Goal: Task Accomplishment & Management: Use online tool/utility

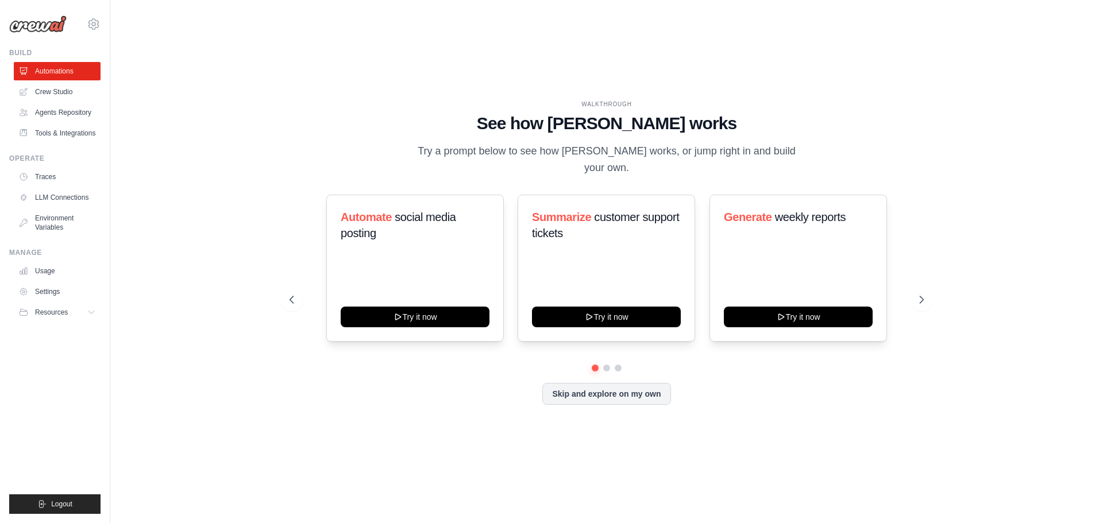
drag, startPoint x: 855, startPoint y: 99, endPoint x: 793, endPoint y: 73, distance: 67.4
click at [793, 73] on div "WALKTHROUGH See how CrewAI works Try a prompt below to see how CrewAI works, or…" at bounding box center [607, 261] width 956 height 500
click at [917, 294] on icon at bounding box center [922, 299] width 11 height 11
click at [914, 288] on button at bounding box center [921, 299] width 23 height 23
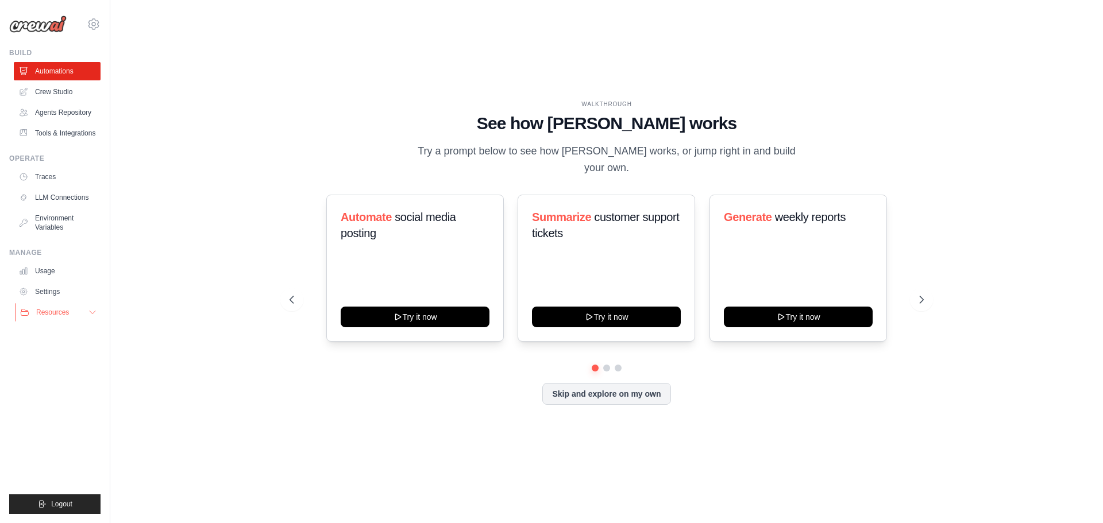
click at [84, 322] on button "Resources" at bounding box center [58, 312] width 87 height 18
click at [54, 301] on link "Settings" at bounding box center [58, 292] width 87 height 18
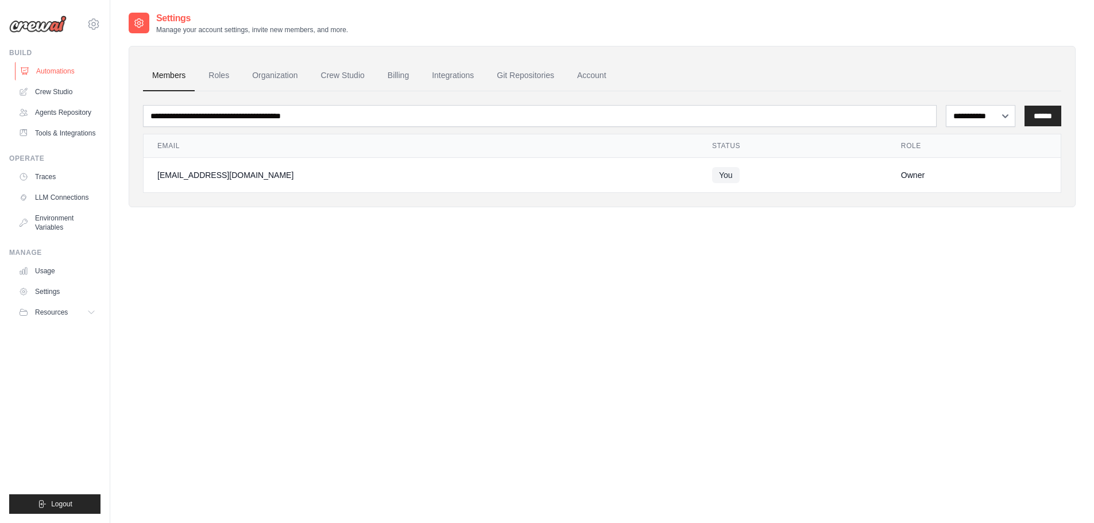
click at [68, 70] on link "Automations" at bounding box center [58, 71] width 87 height 18
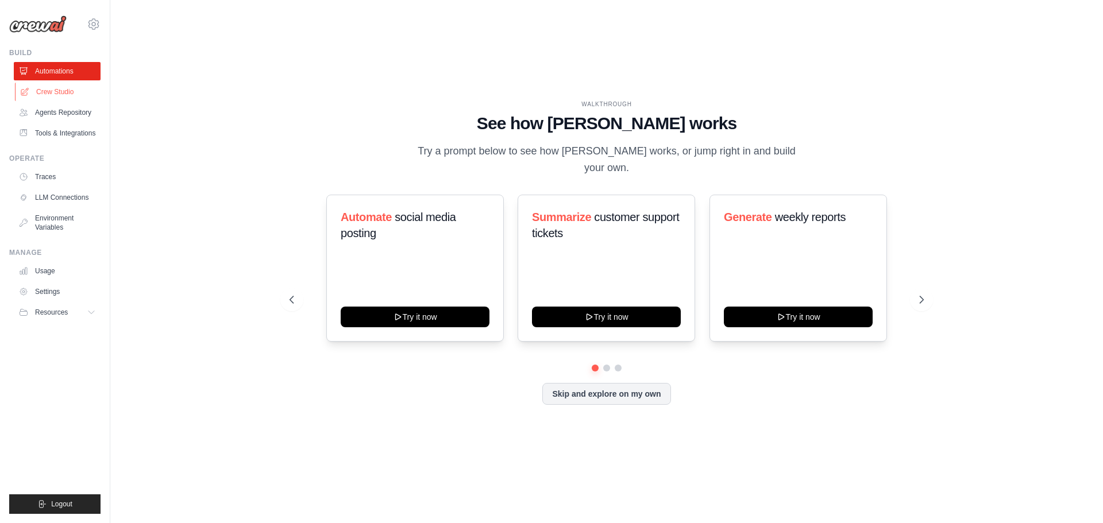
click at [74, 92] on link "Crew Studio" at bounding box center [58, 92] width 87 height 18
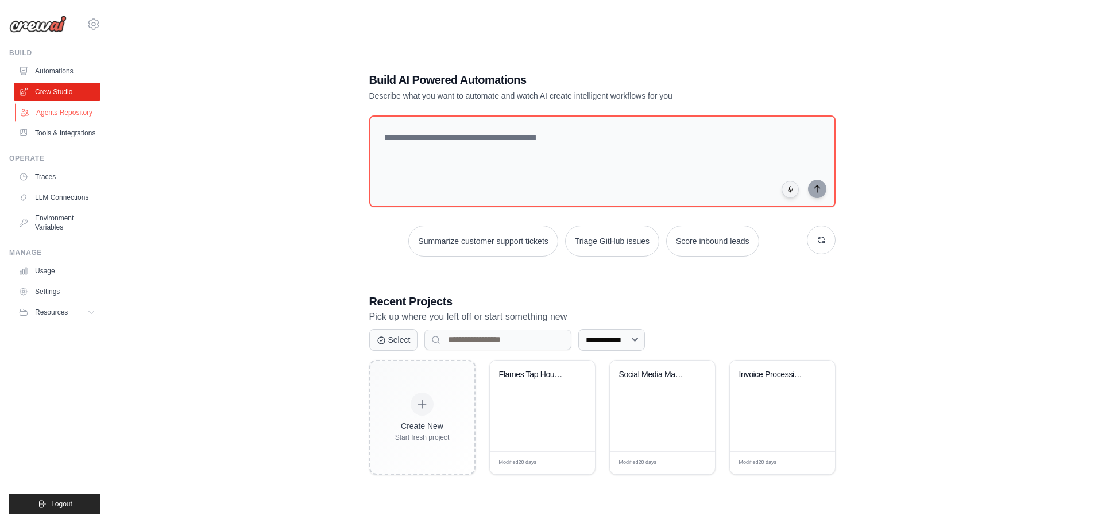
click at [74, 109] on link "Agents Repository" at bounding box center [58, 112] width 87 height 18
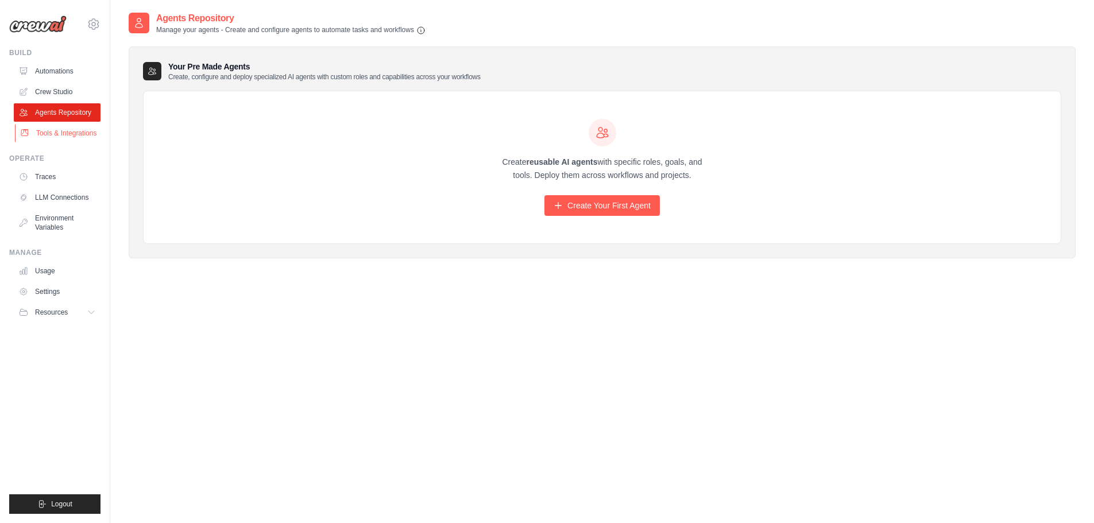
click at [64, 126] on link "Tools & Integrations" at bounding box center [58, 133] width 87 height 18
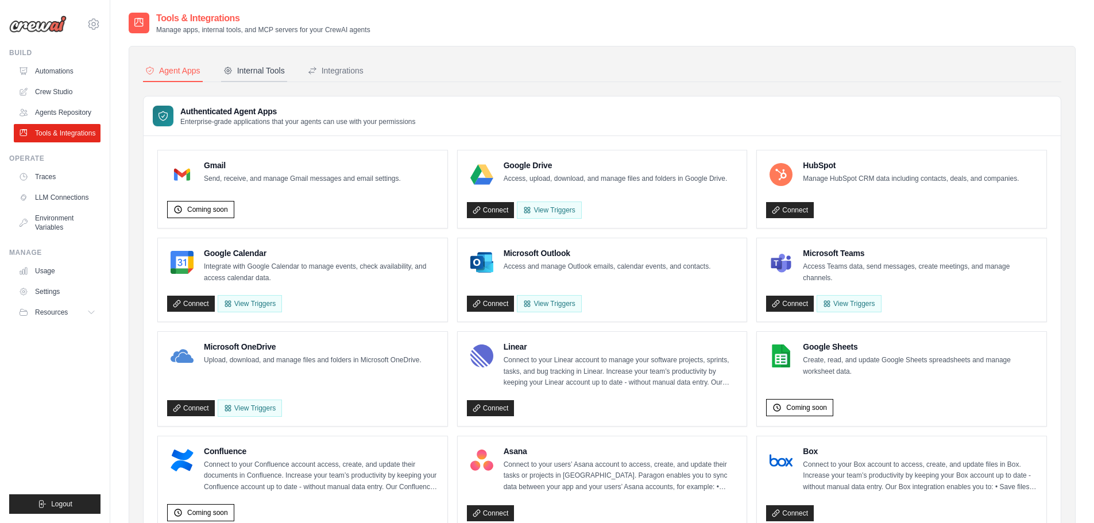
click at [258, 63] on button "Internal Tools" at bounding box center [254, 71] width 66 height 22
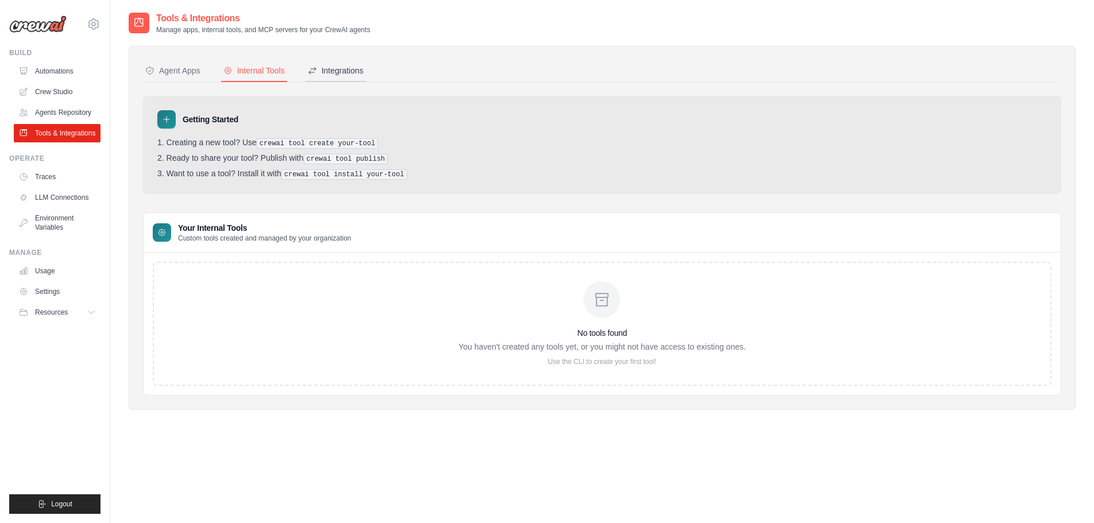
click at [343, 65] on div "Integrations" at bounding box center [336, 70] width 56 height 11
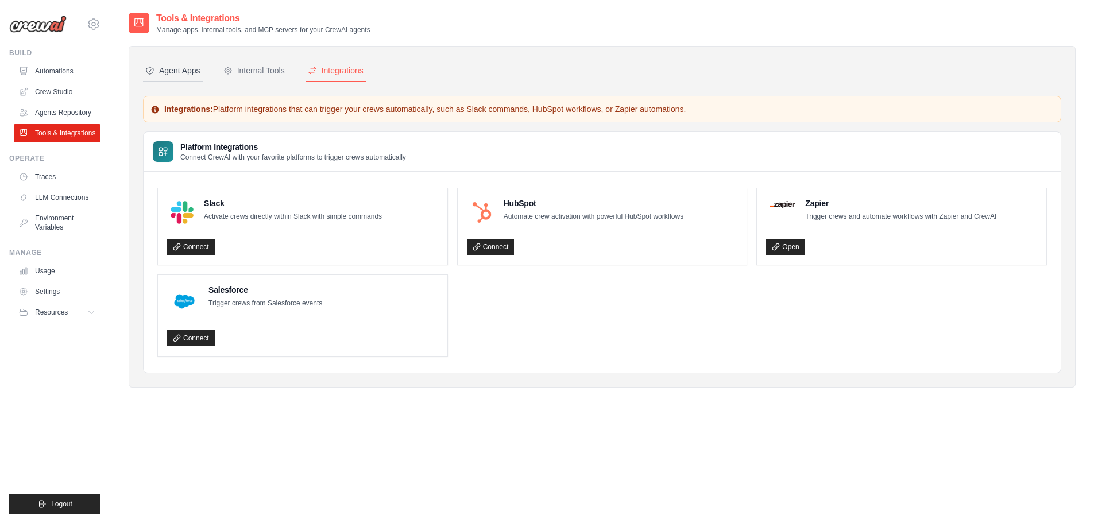
click at [186, 78] on button "Agent Apps" at bounding box center [173, 71] width 60 height 22
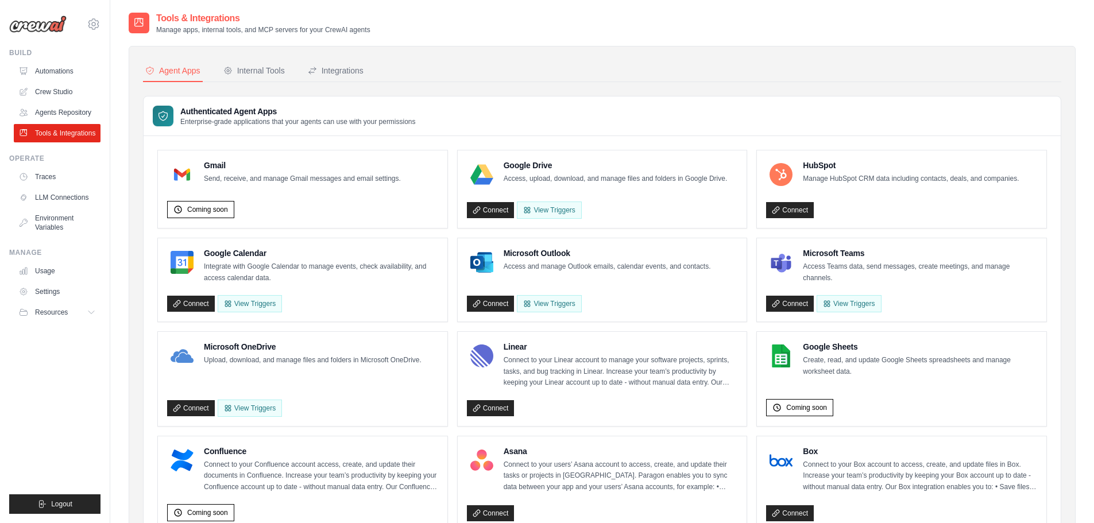
click at [496, 295] on div "Connect View Triggers" at bounding box center [602, 302] width 271 height 22
click at [492, 302] on link "Connect" at bounding box center [491, 304] width 48 height 16
click at [492, 302] on div "Connect View Triggers" at bounding box center [602, 302] width 271 height 22
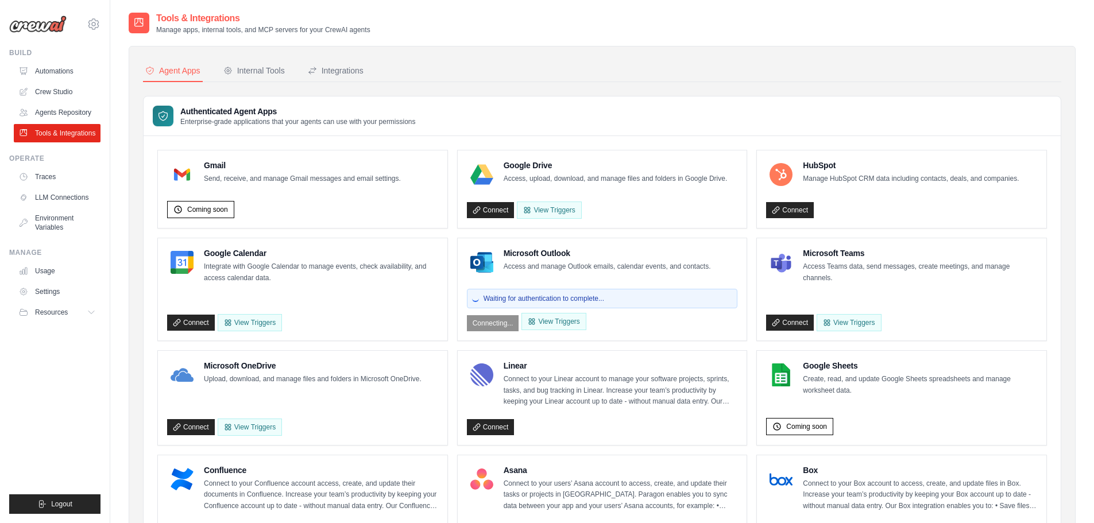
click at [491, 325] on div "Waiting for authentication to complete... Connecting... View Triggers" at bounding box center [602, 307] width 271 height 47
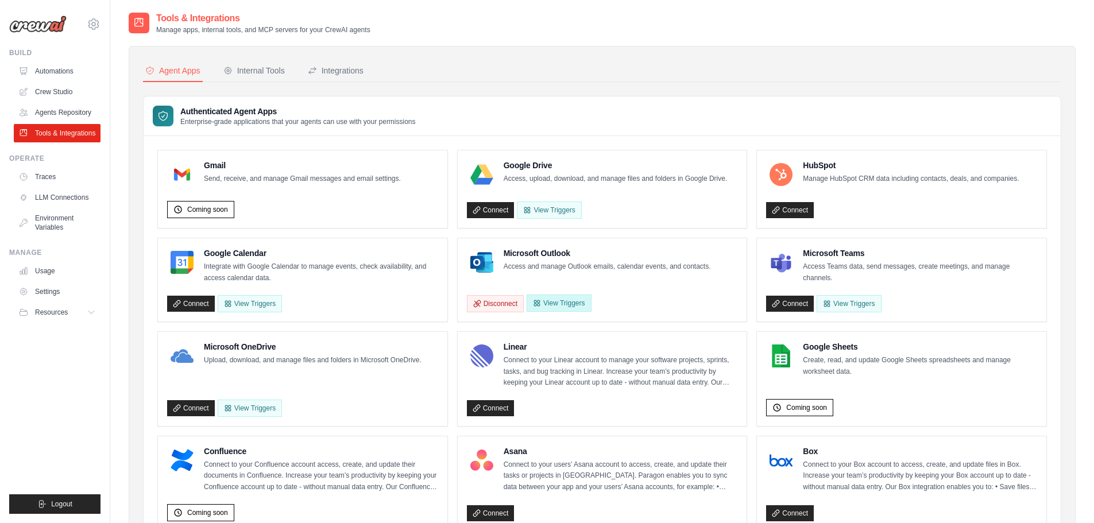
click at [559, 303] on button "View Triggers" at bounding box center [559, 303] width 64 height 17
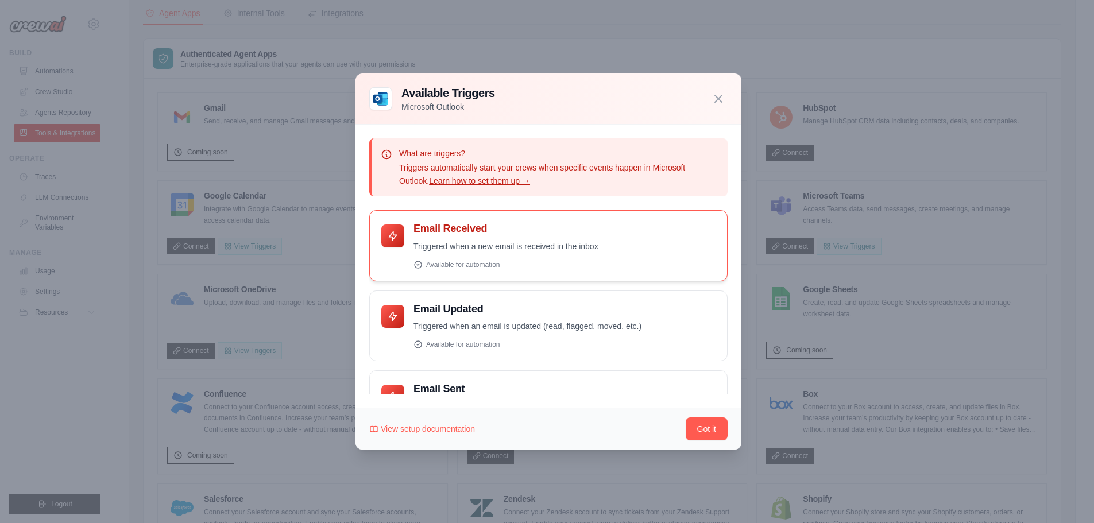
click at [461, 231] on h4 "Email Received" at bounding box center [565, 228] width 302 height 13
click at [385, 239] on div at bounding box center [392, 236] width 23 height 23
click at [393, 235] on icon at bounding box center [392, 235] width 11 height 11
click at [476, 237] on div "Email Received Triggered when a new email is received in the inbox Available fo…" at bounding box center [565, 245] width 302 height 47
click at [426, 260] on div "Available for automation" at bounding box center [565, 264] width 302 height 9
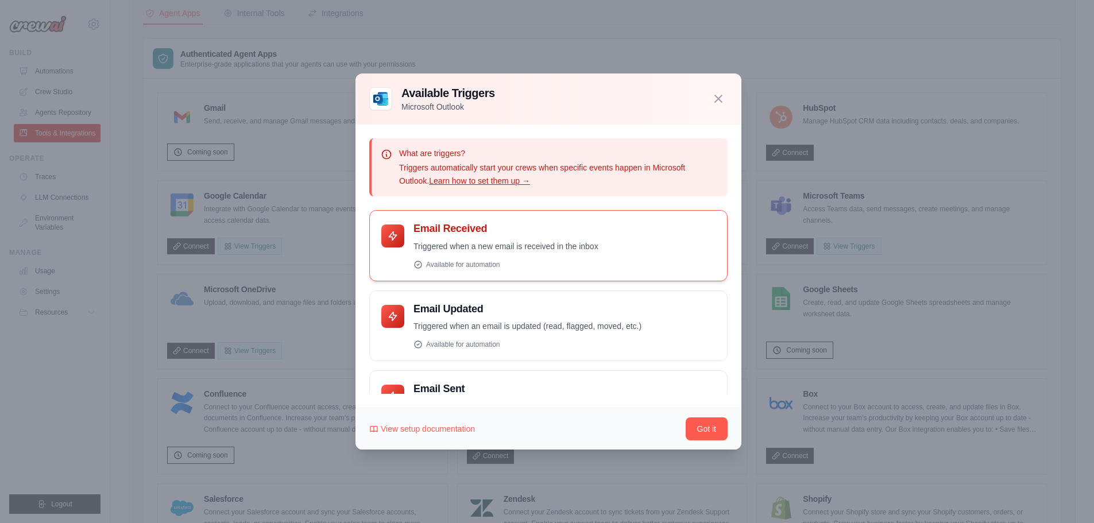
click at [426, 260] on div "Available for automation" at bounding box center [565, 264] width 302 height 9
click at [489, 232] on h4 "Email Received" at bounding box center [565, 228] width 302 height 13
click at [397, 225] on div at bounding box center [392, 236] width 23 height 23
click at [420, 257] on div "Email Received Triggered when a new email is received in the inbox Available fo…" at bounding box center [565, 245] width 302 height 47
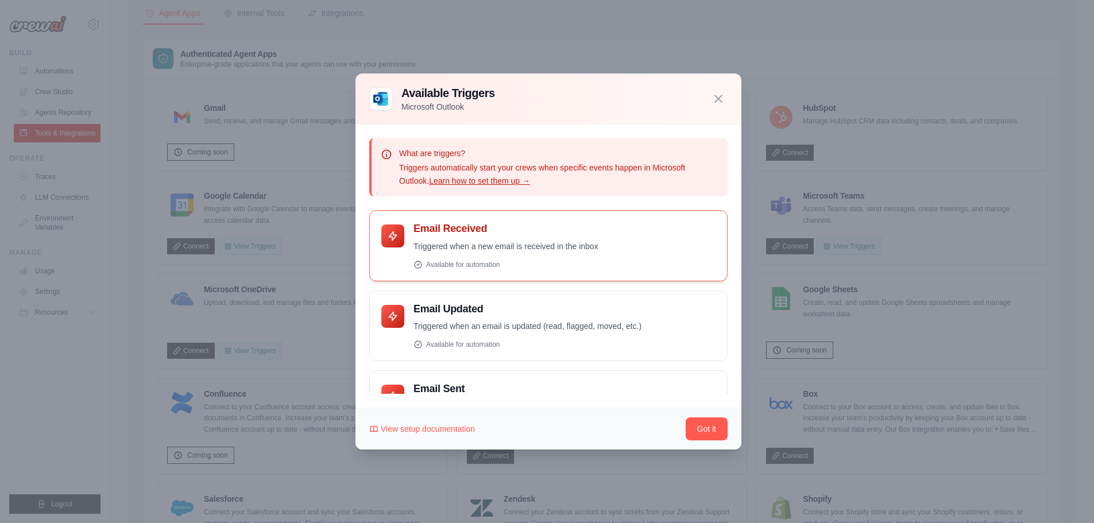
click at [420, 264] on icon at bounding box center [418, 264] width 9 height 9
drag, startPoint x: 420, startPoint y: 264, endPoint x: 445, endPoint y: 256, distance: 26.5
click at [423, 262] on div "Available for automation" at bounding box center [565, 264] width 302 height 9
drag, startPoint x: 530, startPoint y: 248, endPoint x: 543, endPoint y: 242, distance: 14.9
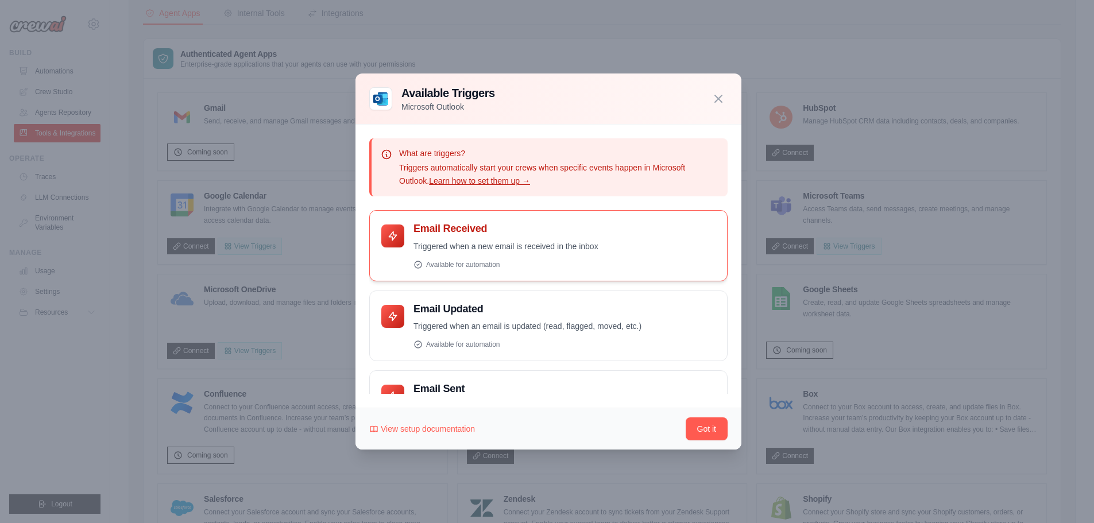
click at [539, 244] on p "Triggered when a new email is received in the inbox" at bounding box center [565, 246] width 302 height 13
click at [573, 236] on div "Email Received Triggered when a new email is received in the inbox Available fo…" at bounding box center [565, 245] width 302 height 47
drag, startPoint x: 573, startPoint y: 236, endPoint x: 449, endPoint y: 224, distance: 125.2
click at [570, 236] on div "Email Received Triggered when a new email is received in the inbox Available fo…" at bounding box center [565, 245] width 302 height 47
click at [449, 224] on h4 "Email Received" at bounding box center [565, 228] width 302 height 13
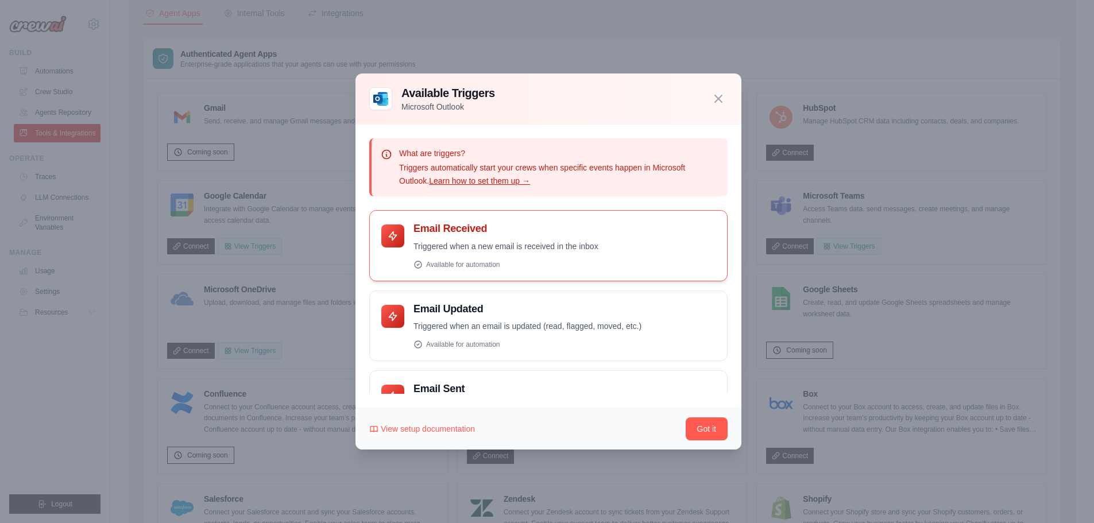
click at [449, 224] on h4 "Email Received" at bounding box center [565, 228] width 302 height 13
click at [401, 230] on div at bounding box center [392, 236] width 23 height 23
click at [395, 231] on div at bounding box center [392, 236] width 23 height 23
click at [381, 230] on div "Email Received Triggered when a new email is received in the inbox" at bounding box center [548, 245] width 358 height 71
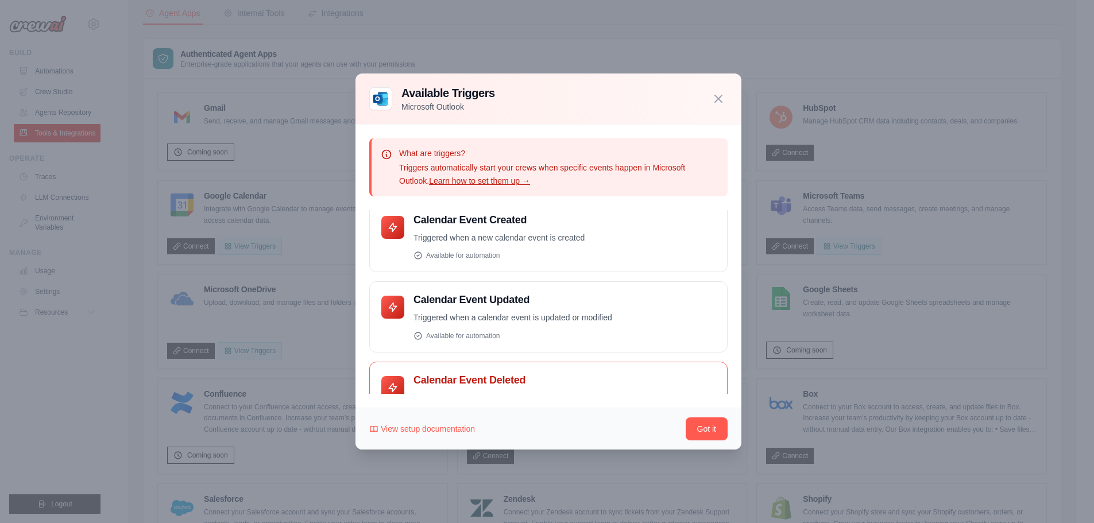
scroll to position [287, 0]
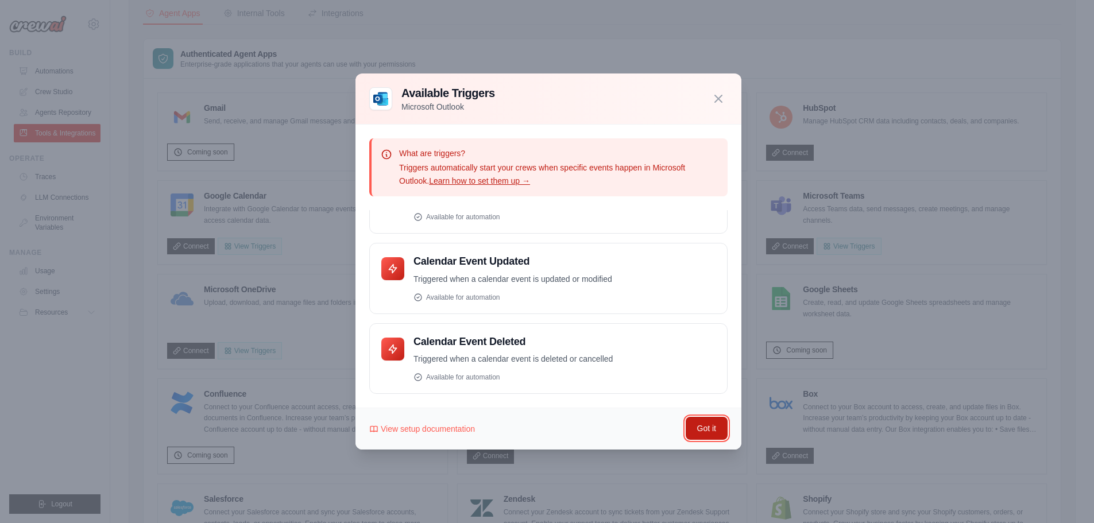
click at [709, 422] on button "Got it" at bounding box center [707, 428] width 42 height 23
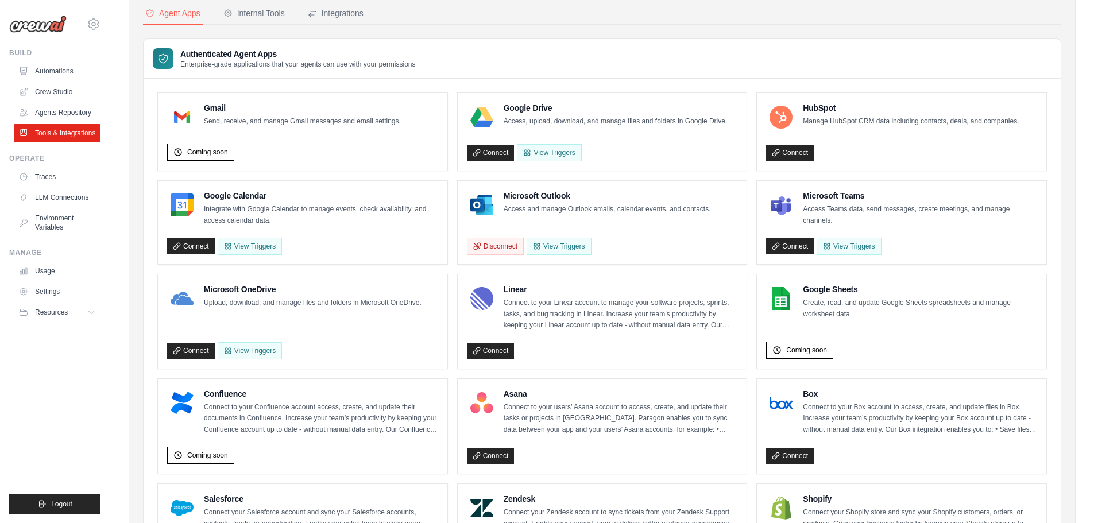
scroll to position [96, 0]
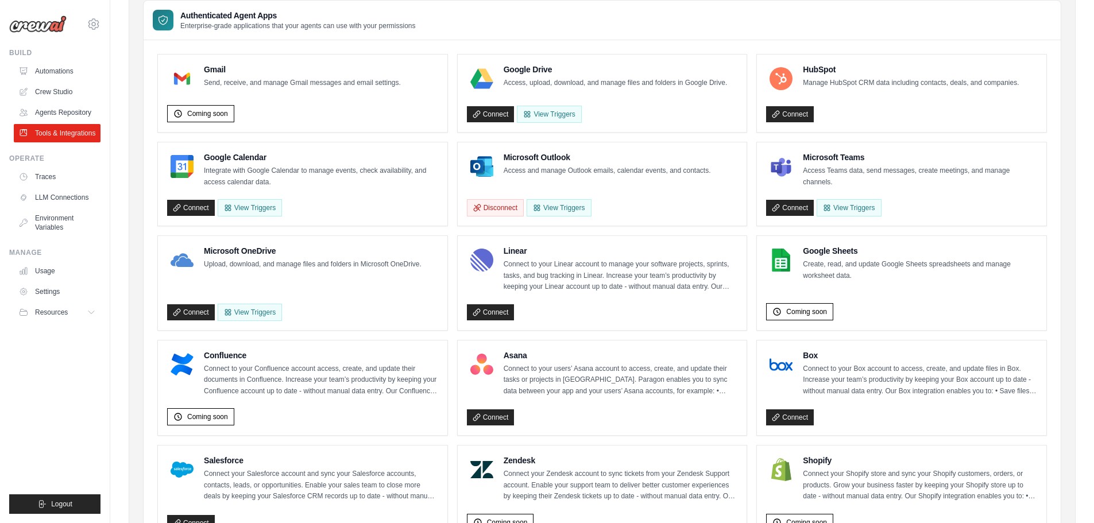
click at [540, 160] on h4 "Microsoft Outlook" at bounding box center [607, 157] width 207 height 11
click at [61, 111] on link "Agents Repository" at bounding box center [58, 112] width 87 height 18
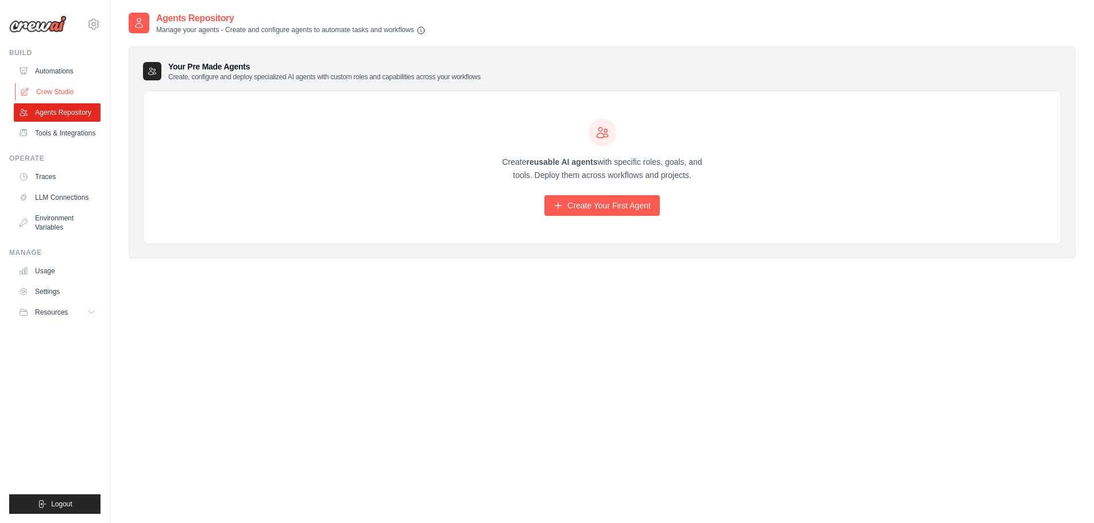
click at [49, 90] on link "Crew Studio" at bounding box center [58, 92] width 87 height 18
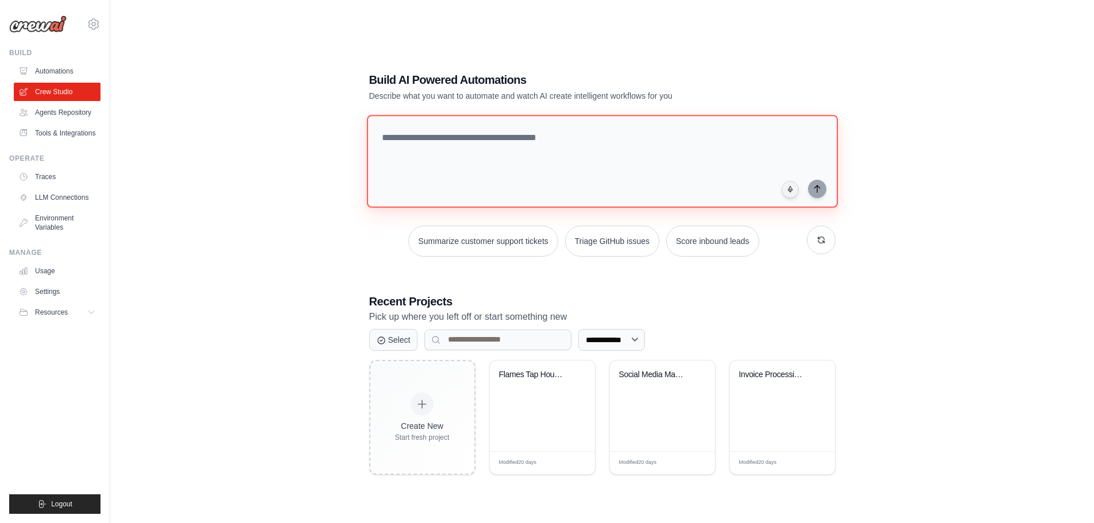
click at [384, 127] on textarea at bounding box center [601, 161] width 471 height 93
paste textarea "**********"
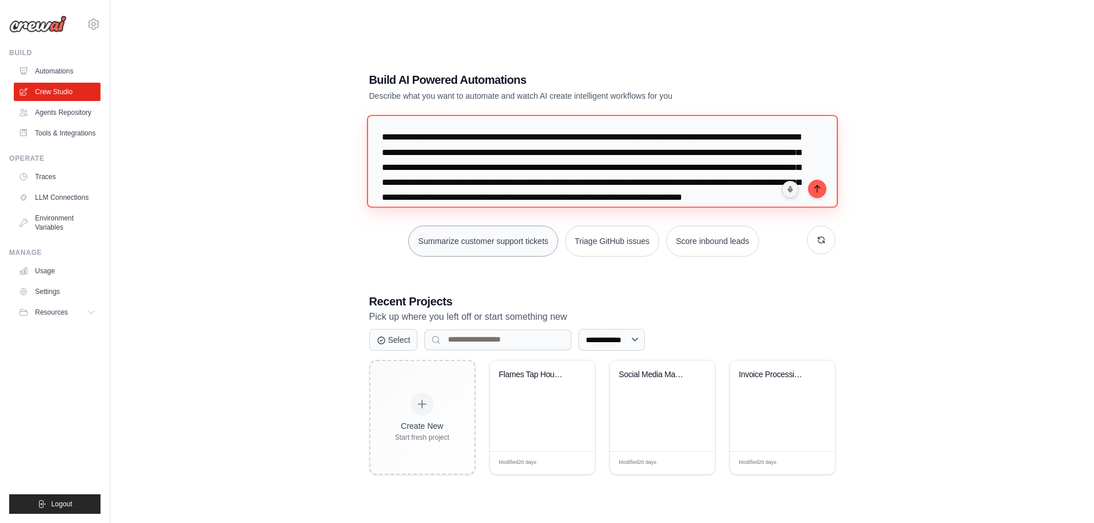
scroll to position [11, 0]
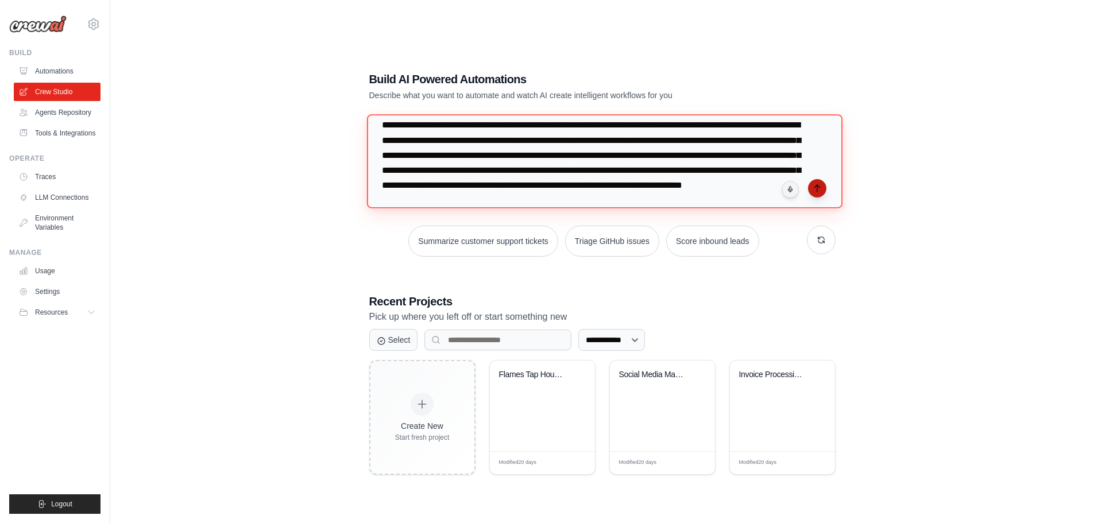
type textarea "**********"
click at [821, 189] on icon "submit" at bounding box center [817, 188] width 9 height 9
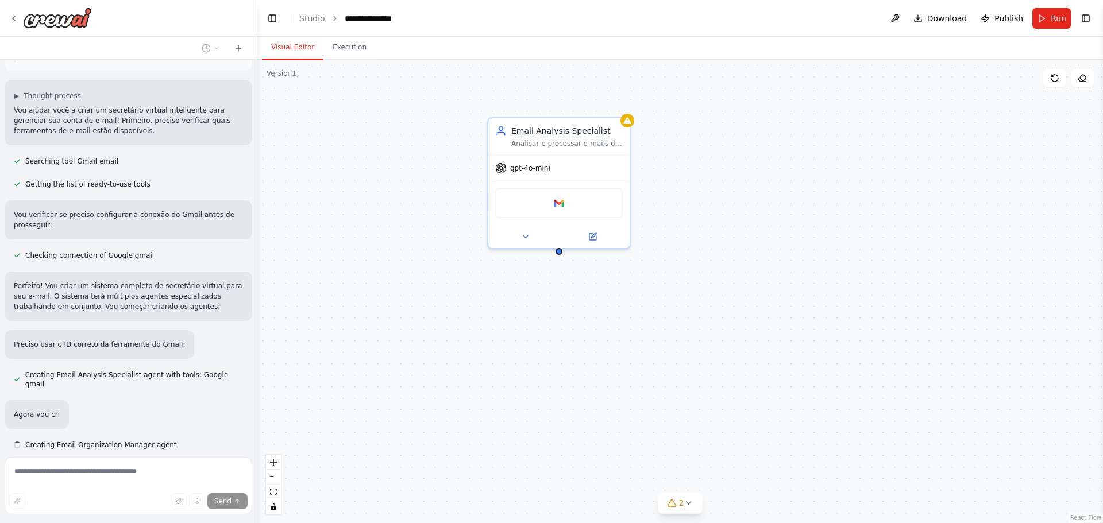
scroll to position [153, 0]
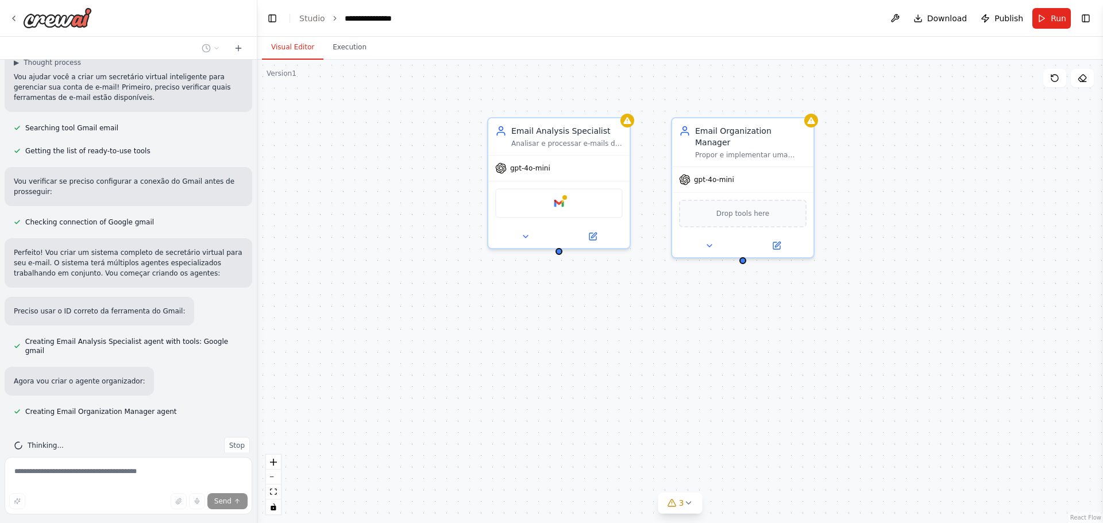
click at [10, 80] on div "▶ Thought process Vou ajudar você a criar um secretário virtual inteligente par…" at bounding box center [129, 79] width 248 height 65
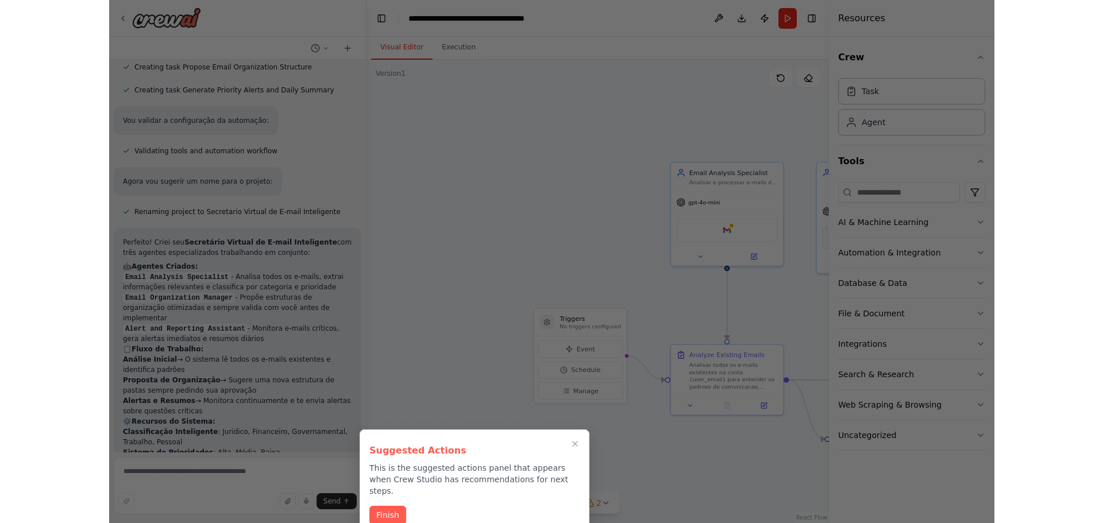
scroll to position [876, 0]
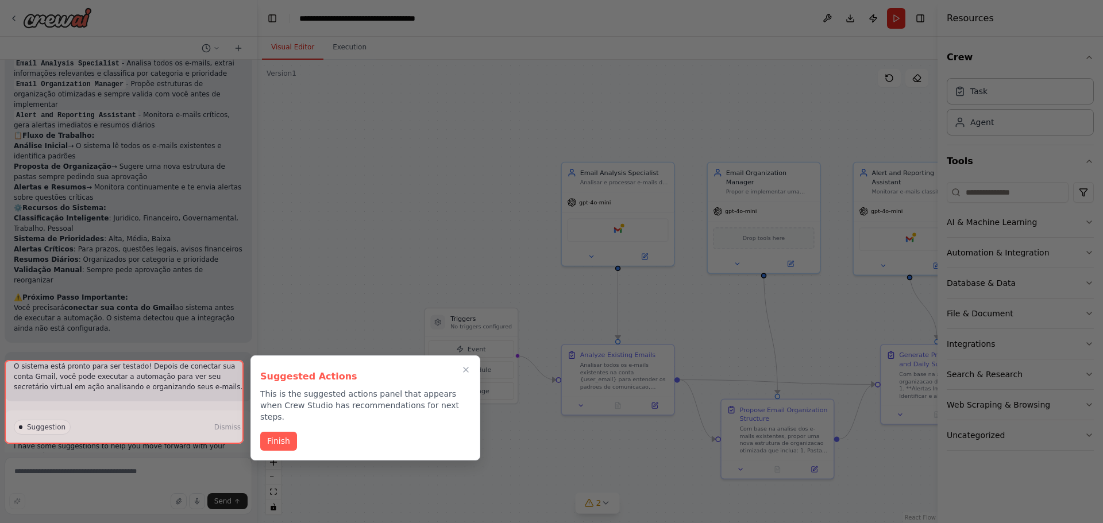
click at [751, 107] on div at bounding box center [551, 261] width 1103 height 523
click at [377, 401] on p "This is the suggested actions panel that appears when Crew Studio has recommend…" at bounding box center [365, 405] width 210 height 34
click at [462, 369] on icon "Close walkthrough" at bounding box center [466, 370] width 10 height 10
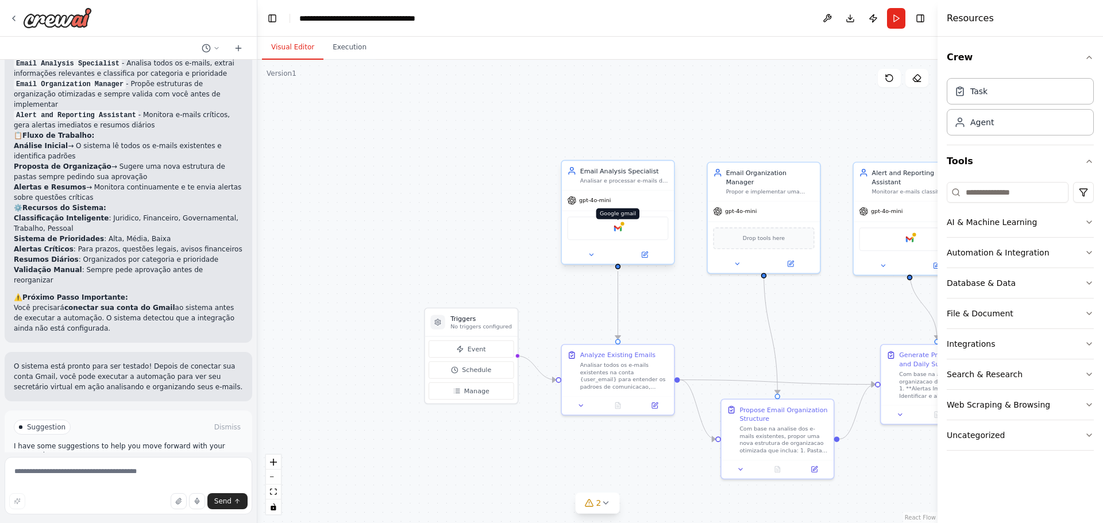
click at [617, 227] on img at bounding box center [617, 228] width 11 height 11
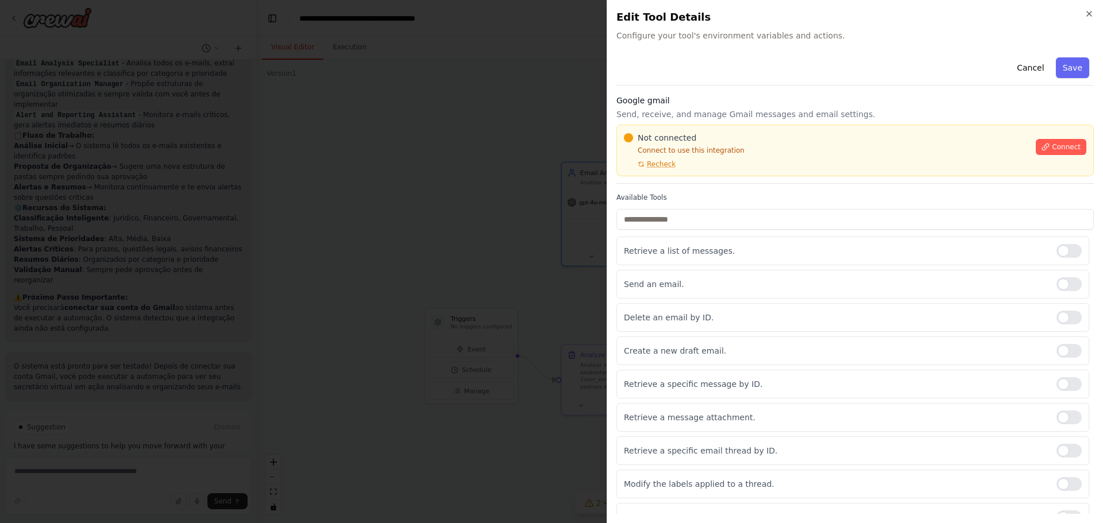
click at [1053, 138] on div "Connect" at bounding box center [1061, 143] width 51 height 23
click at [1052, 143] on span "Connect" at bounding box center [1066, 146] width 29 height 9
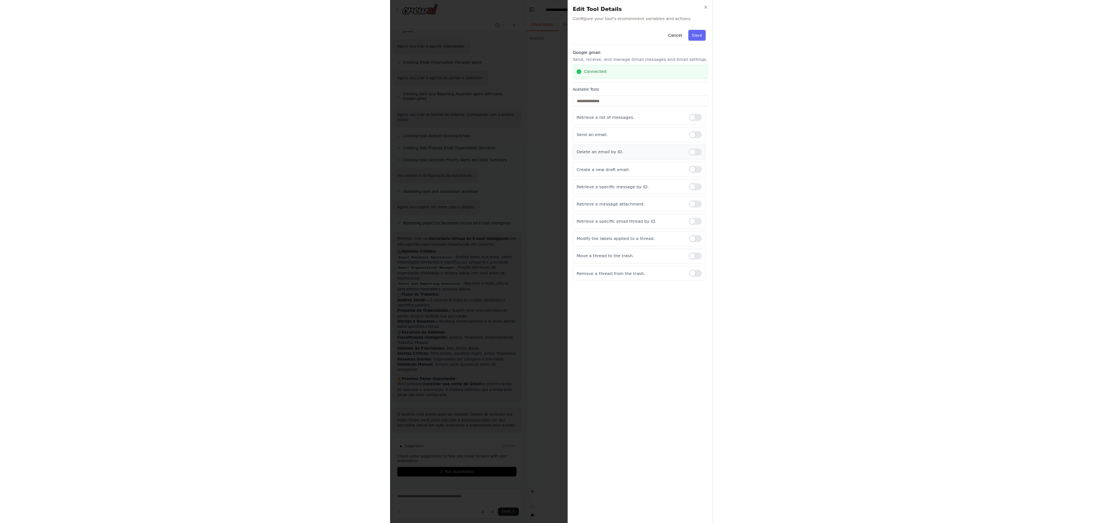
scroll to position [393, 0]
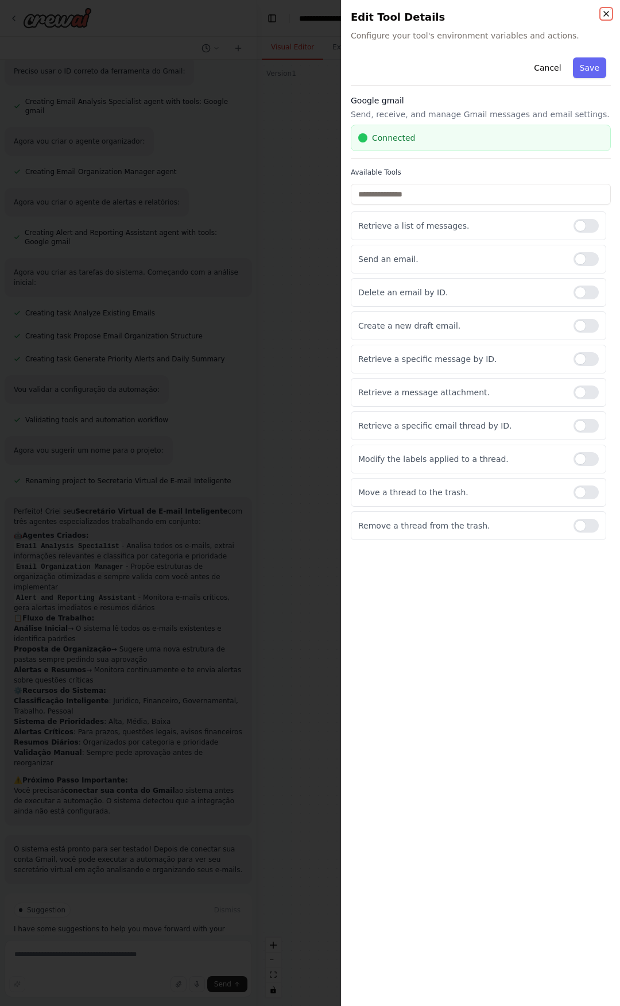
click at [611, 13] on icon "button" at bounding box center [606, 13] width 9 height 9
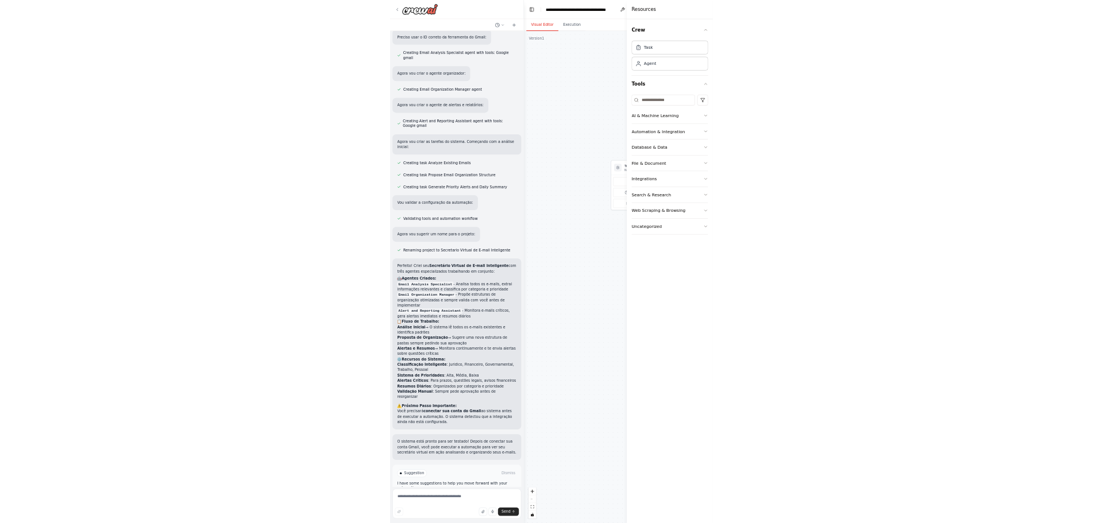
scroll to position [876, 0]
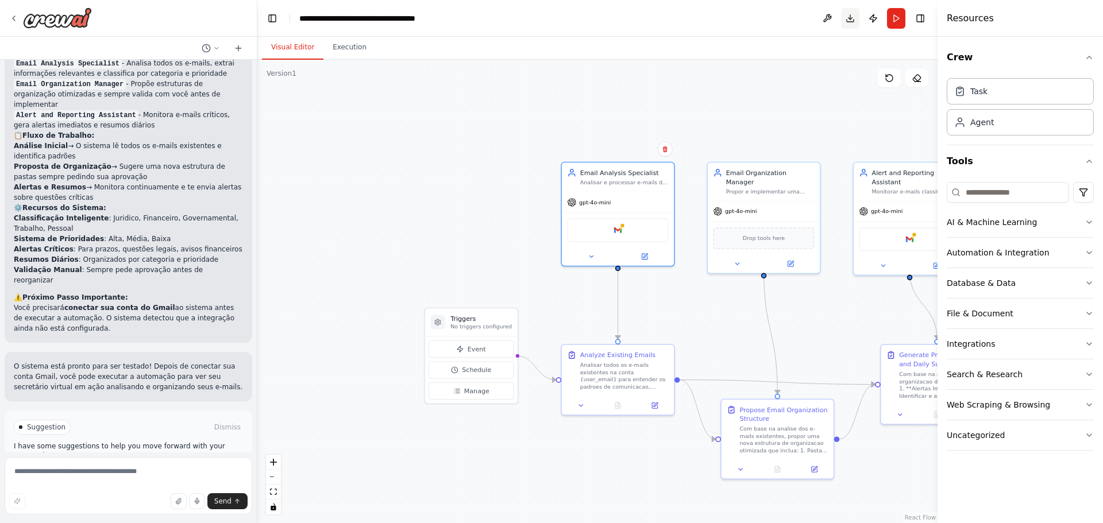
click at [918, 22] on button "Toggle Right Sidebar" at bounding box center [920, 18] width 16 height 16
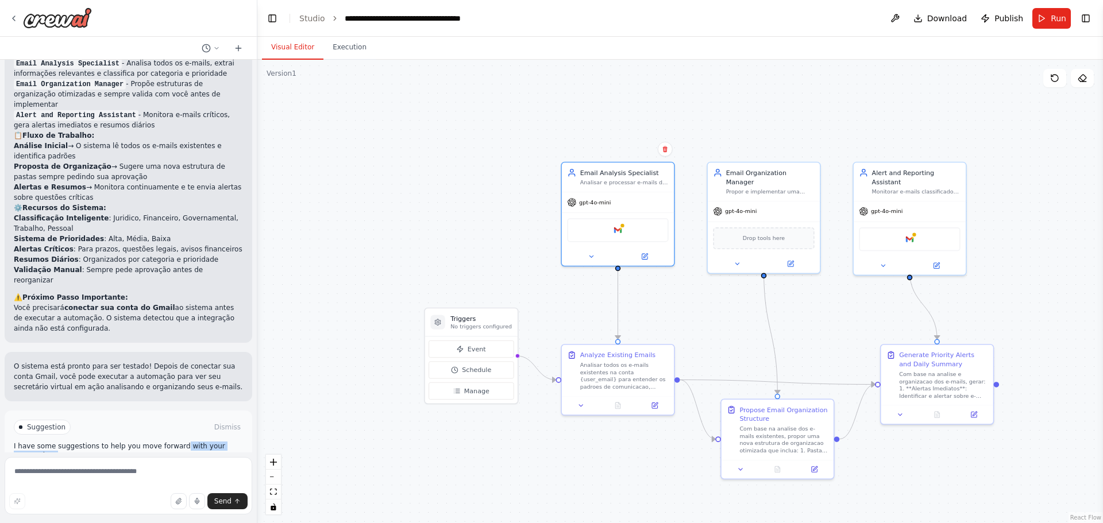
drag, startPoint x: 240, startPoint y: 430, endPoint x: 188, endPoint y: 346, distance: 98.2
click at [174, 411] on div "Suggestion Dismiss I have some suggestions to help you move forward with your a…" at bounding box center [129, 453] width 248 height 84
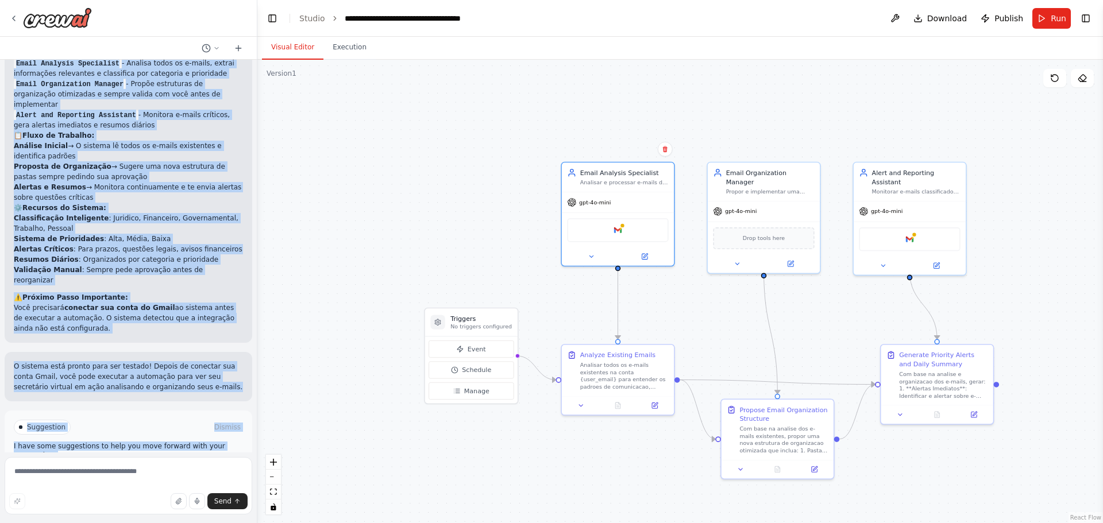
drag, startPoint x: 10, startPoint y: 83, endPoint x: 240, endPoint y: 449, distance: 432.0
click at [240, 449] on div "[PERSON_NAME] um agente inteligente que faça o trabalho de um secretario virtua…" at bounding box center [128, 256] width 257 height 393
drag, startPoint x: 125, startPoint y: 267, endPoint x: 194, endPoint y: 271, distance: 68.5
click at [194, 303] on p "Você precisará conectar sua conta do Gmail ao sistema antes de executar a autom…" at bounding box center [128, 318] width 229 height 31
drag, startPoint x: 11, startPoint y: 73, endPoint x: 242, endPoint y: 427, distance: 422.5
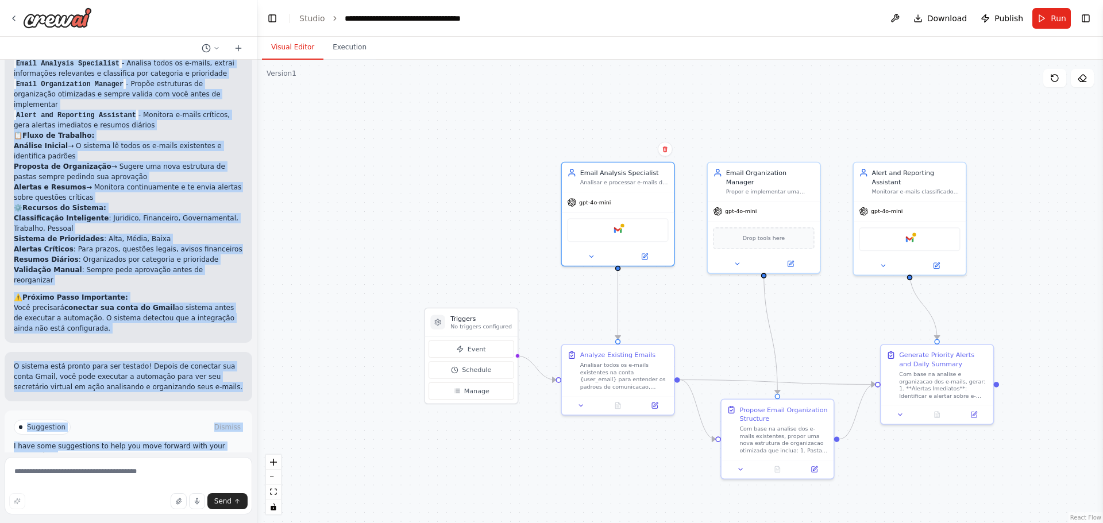
click at [242, 427] on div "[PERSON_NAME] um agente inteligente que faça o trabalho de um secretario virtua…" at bounding box center [128, 256] width 257 height 393
copy div "Lorem ip dolors ametconsect adi elit s doeiusmo te in utlaboreet dolorem al eni…"
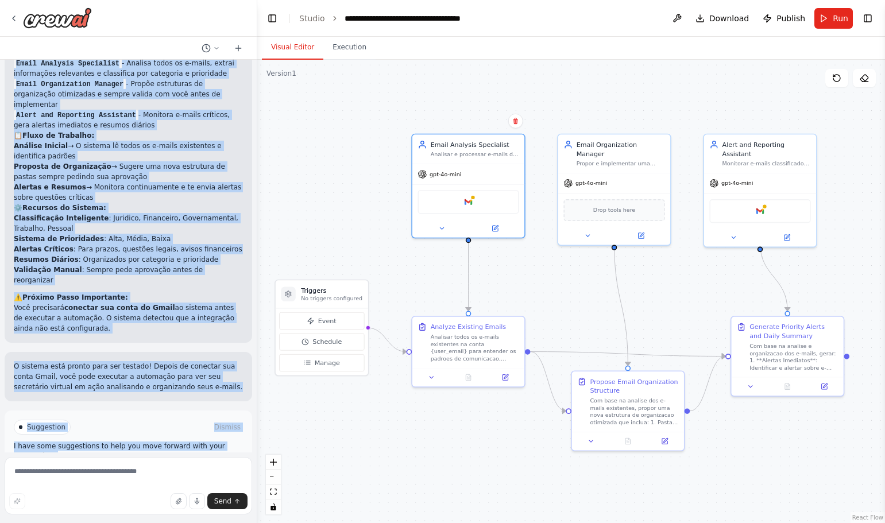
drag, startPoint x: 716, startPoint y: 121, endPoint x: 567, endPoint y: 92, distance: 150.9
click at [567, 92] on div ".deletable-edge-delete-btn { width: 20px; height: 20px; border: 0px solid #ffff…" at bounding box center [571, 292] width 628 height 464
click at [584, 84] on div ".deletable-edge-delete-btn { width: 20px; height: 20px; border: 0px solid #ffff…" at bounding box center [571, 292] width 628 height 464
click at [685, 93] on div ".deletable-edge-delete-btn { width: 20px; height: 20px; border: 0px solid #ffff…" at bounding box center [571, 292] width 628 height 464
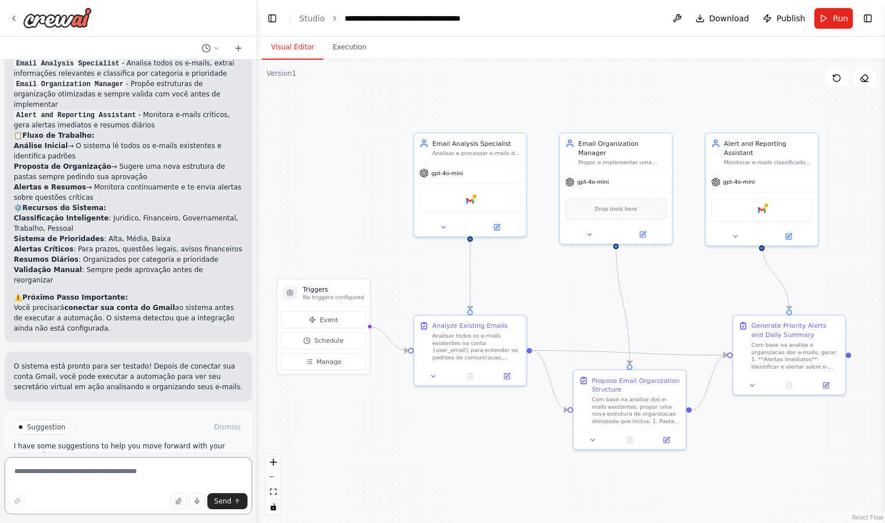
click at [80, 474] on textarea at bounding box center [129, 485] width 248 height 57
type textarea "*"
type textarea "**********"
click at [238, 502] on icon "submit" at bounding box center [237, 501] width 7 height 7
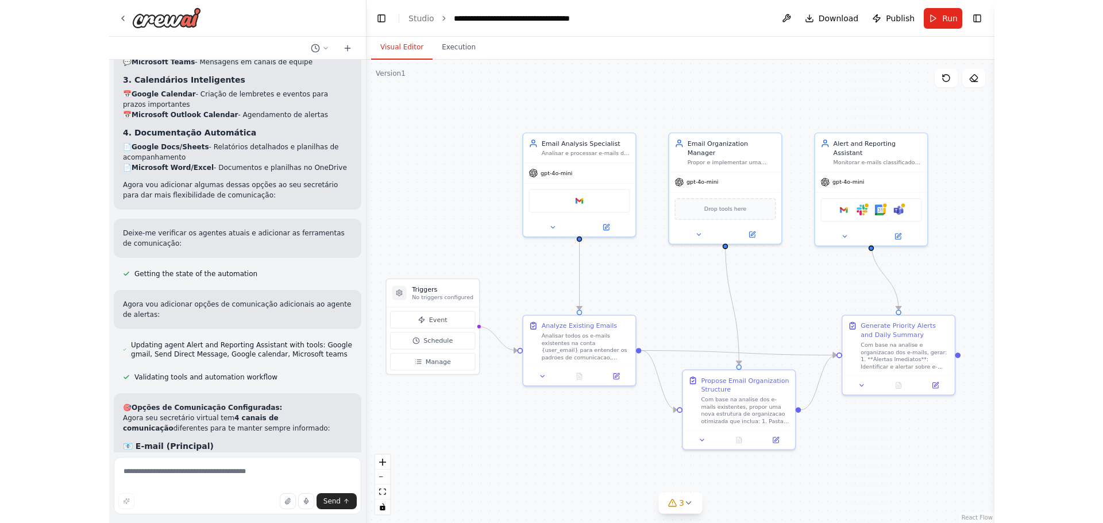
scroll to position [1984, 0]
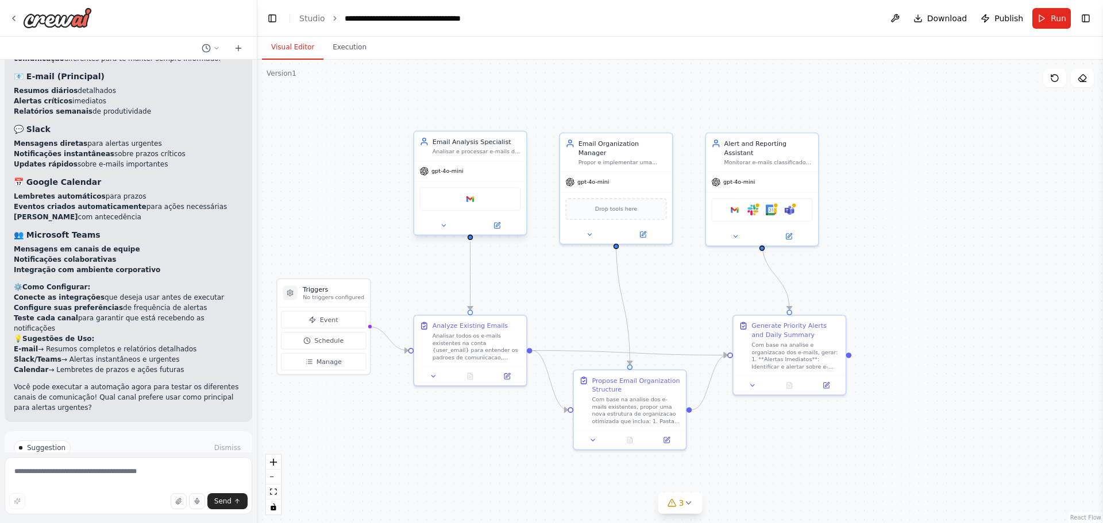
click at [470, 207] on div "Google gmail" at bounding box center [469, 199] width 101 height 24
click at [476, 200] on img at bounding box center [470, 199] width 11 height 11
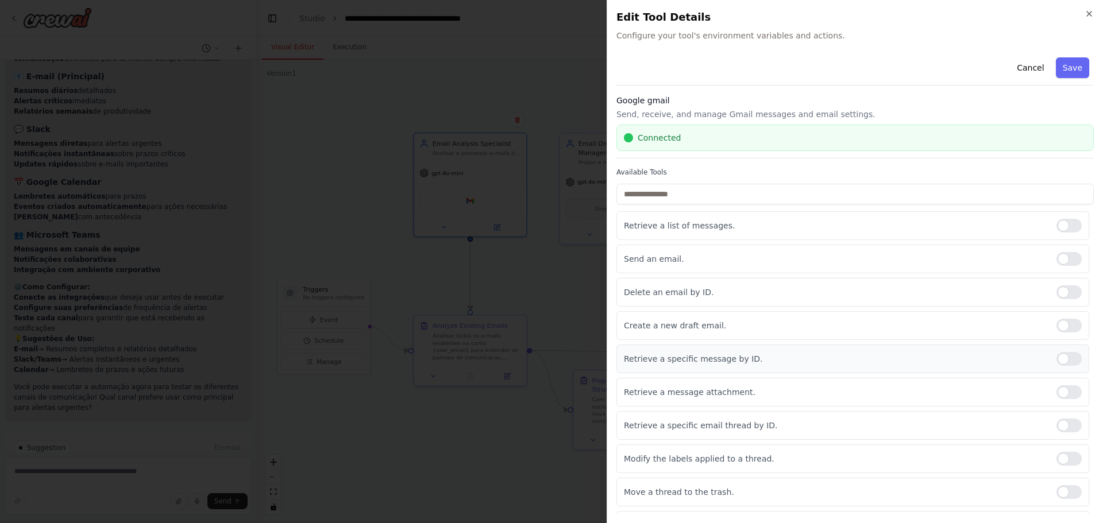
click at [1059, 364] on div at bounding box center [1068, 359] width 25 height 14
click at [1063, 394] on div at bounding box center [1068, 392] width 25 height 14
click at [1066, 456] on div at bounding box center [1068, 459] width 25 height 14
click at [1075, 327] on div "Create a new draft email." at bounding box center [852, 325] width 473 height 29
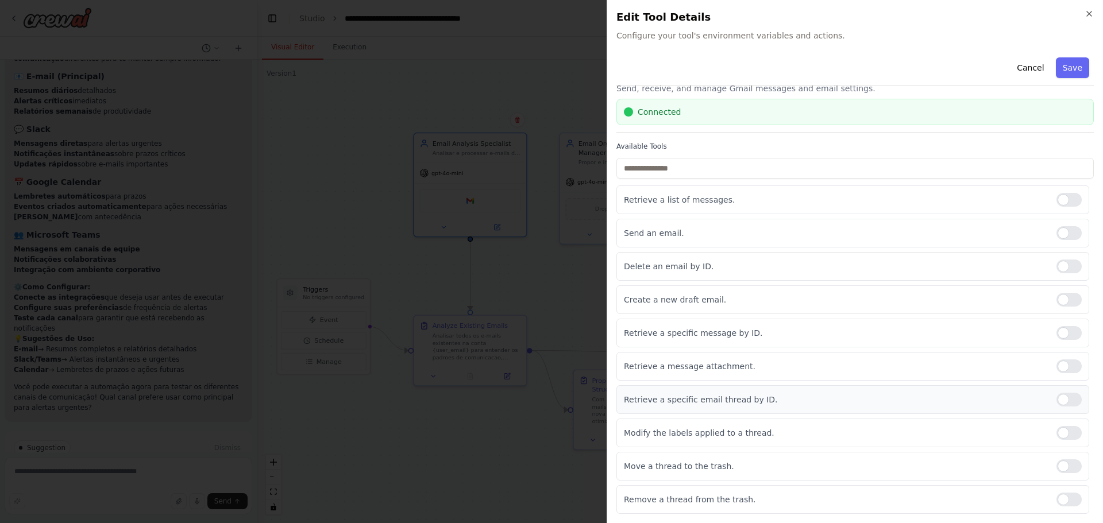
click at [1071, 403] on div at bounding box center [1068, 400] width 25 height 14
click at [1069, 302] on div at bounding box center [1068, 300] width 25 height 14
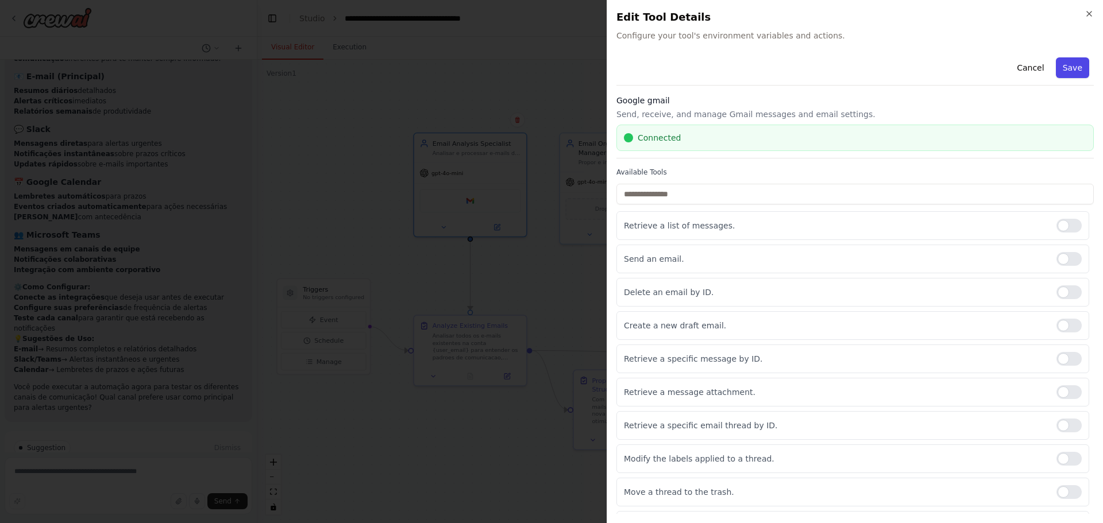
click at [1068, 65] on button "Save" at bounding box center [1072, 67] width 33 height 21
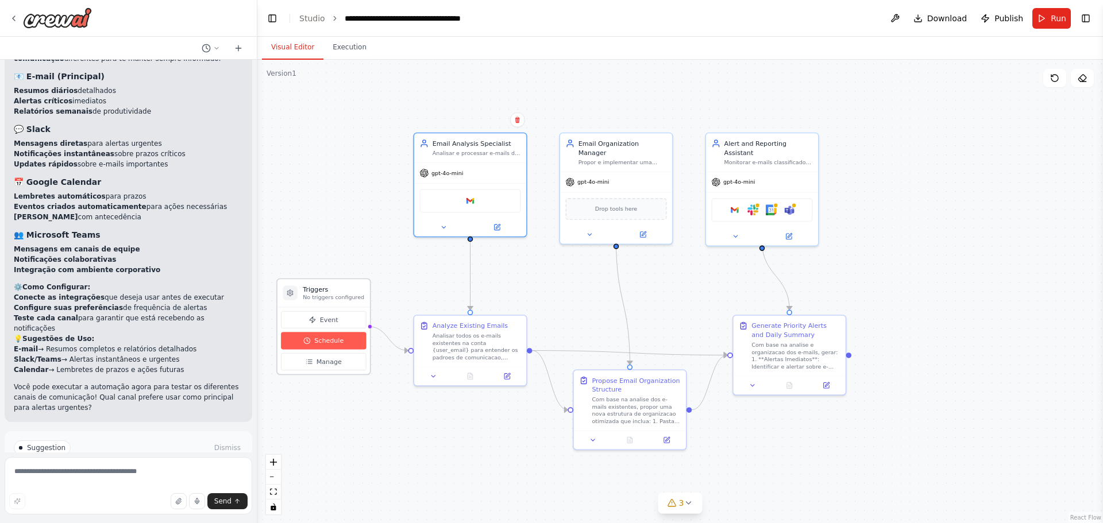
click at [328, 344] on span "Schedule" at bounding box center [328, 341] width 29 height 9
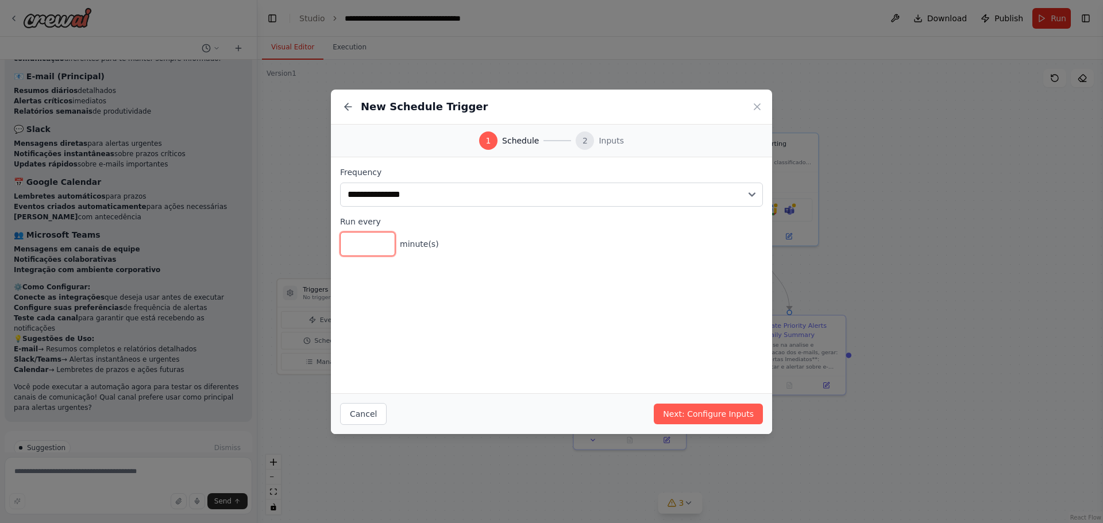
click at [357, 246] on input "*" at bounding box center [367, 244] width 55 height 24
click at [383, 239] on input "**" at bounding box center [367, 244] width 55 height 24
type input "**"
click at [383, 239] on input "**" at bounding box center [367, 244] width 55 height 24
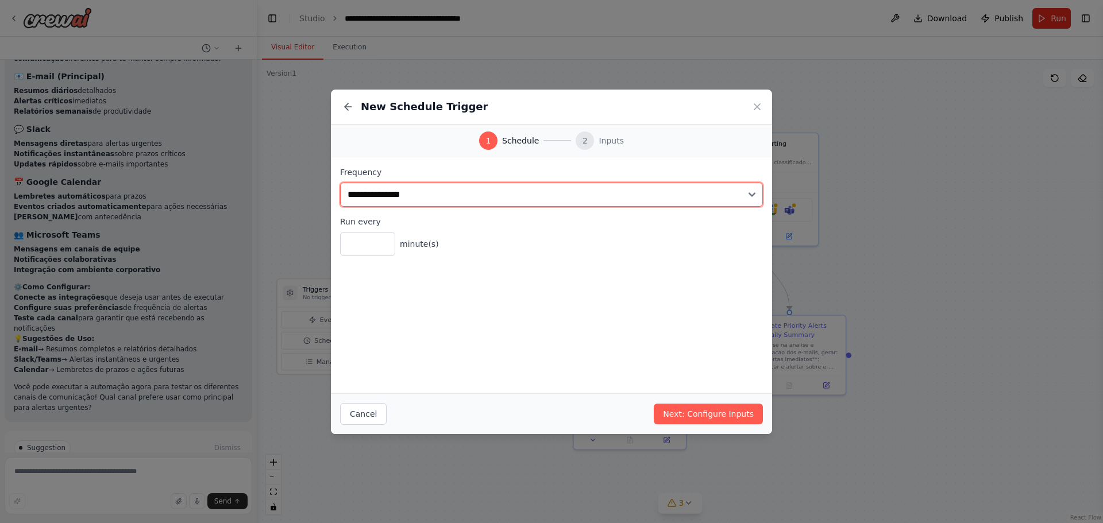
click at [739, 191] on select "**********" at bounding box center [551, 195] width 423 height 24
select select "*****"
click at [340, 183] on select "**********" at bounding box center [551, 195] width 423 height 24
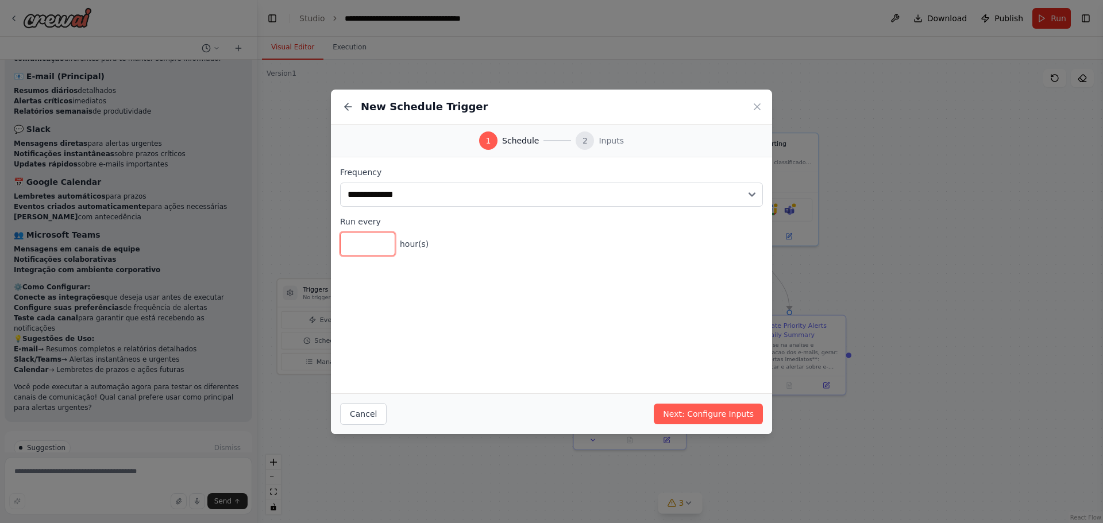
click at [353, 242] on input "**" at bounding box center [367, 244] width 55 height 24
type input "*"
click at [540, 306] on div "**********" at bounding box center [551, 275] width 441 height 236
click at [706, 414] on button "Next: Configure Inputs" at bounding box center [708, 414] width 109 height 21
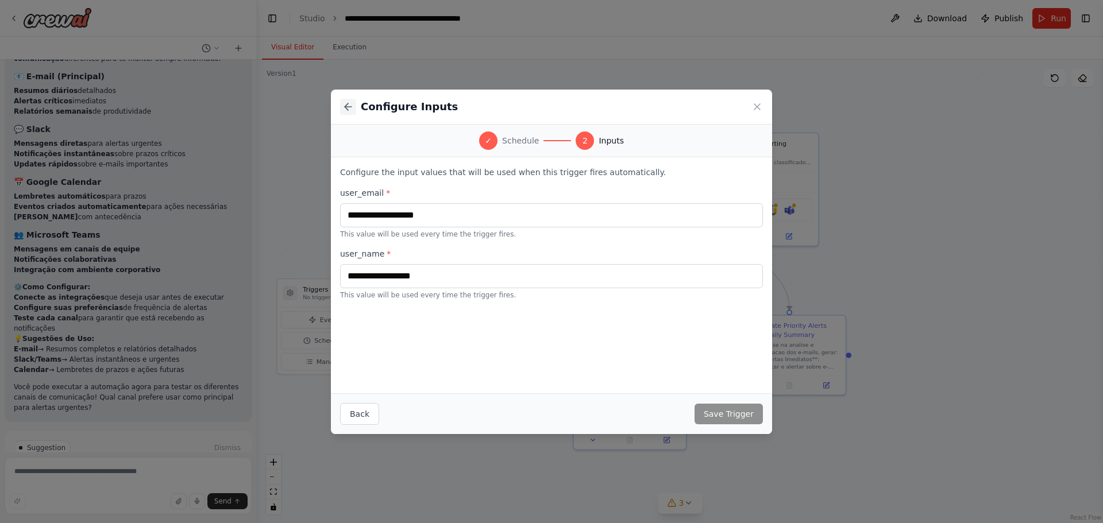
click at [349, 108] on icon at bounding box center [347, 106] width 11 height 11
select select "*****"
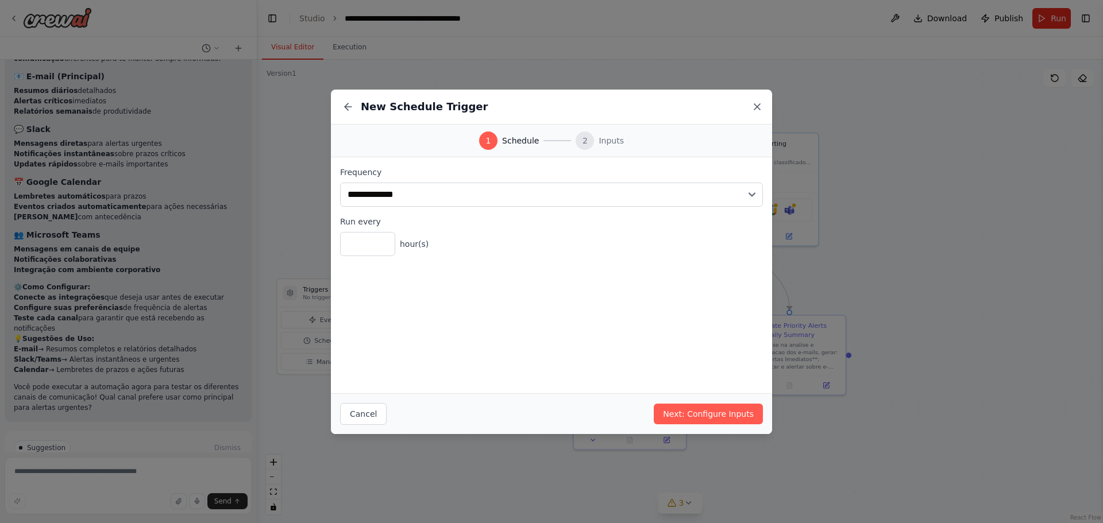
click at [757, 107] on icon at bounding box center [757, 107] width 6 height 6
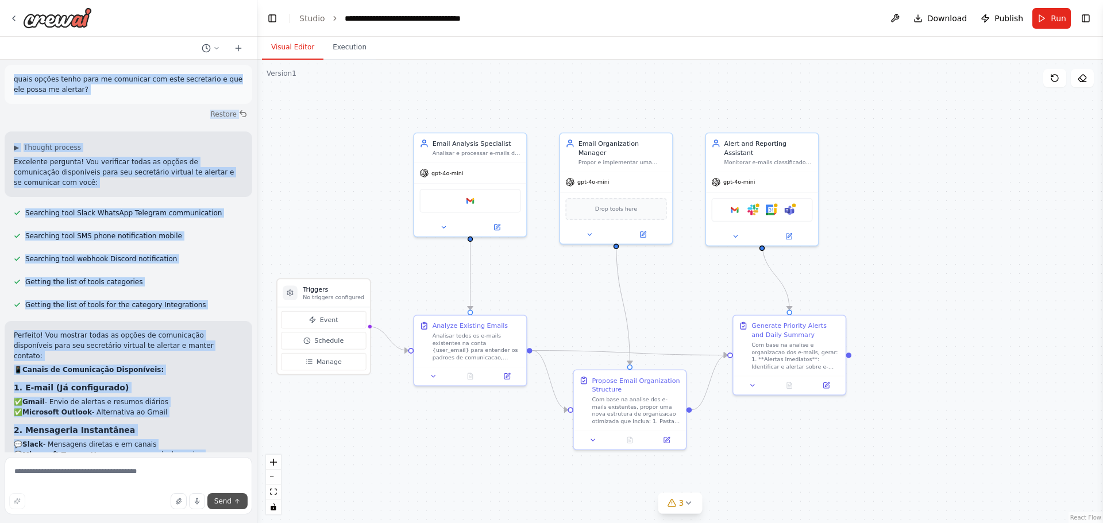
scroll to position [1984, 0]
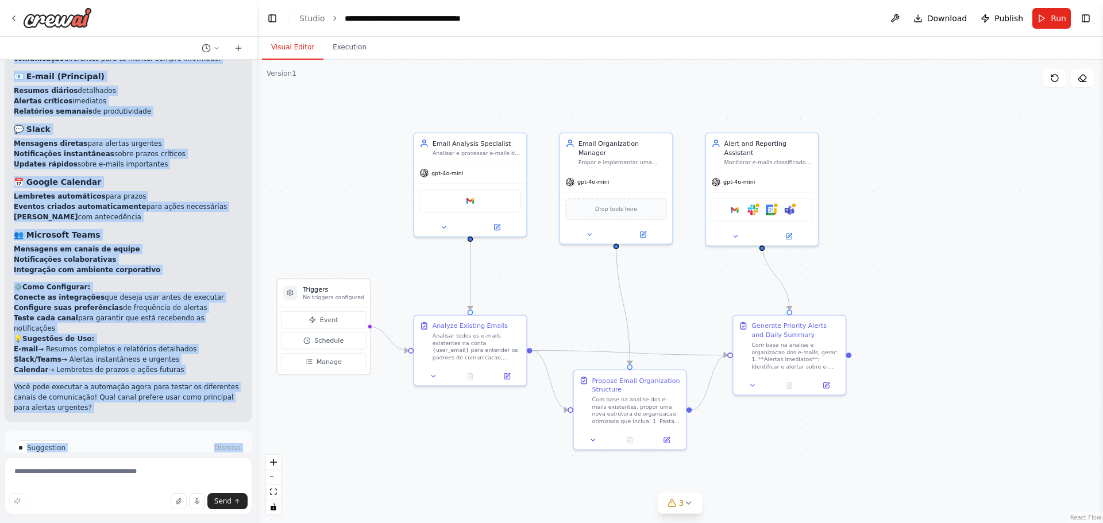
drag, startPoint x: 11, startPoint y: 135, endPoint x: 241, endPoint y: 455, distance: 394.7
click at [241, 455] on div "[PERSON_NAME] um agente inteligente que faça o trabalho de um secretario virtua…" at bounding box center [128, 261] width 257 height 523
copy div "lorem ipsumd sitam cons ad elitseddo eiu temp incididunt u lab etd magna al eni…"
click at [323, 345] on button "Schedule" at bounding box center [323, 340] width 85 height 17
click at [315, 345] on span "Schedule" at bounding box center [328, 341] width 29 height 9
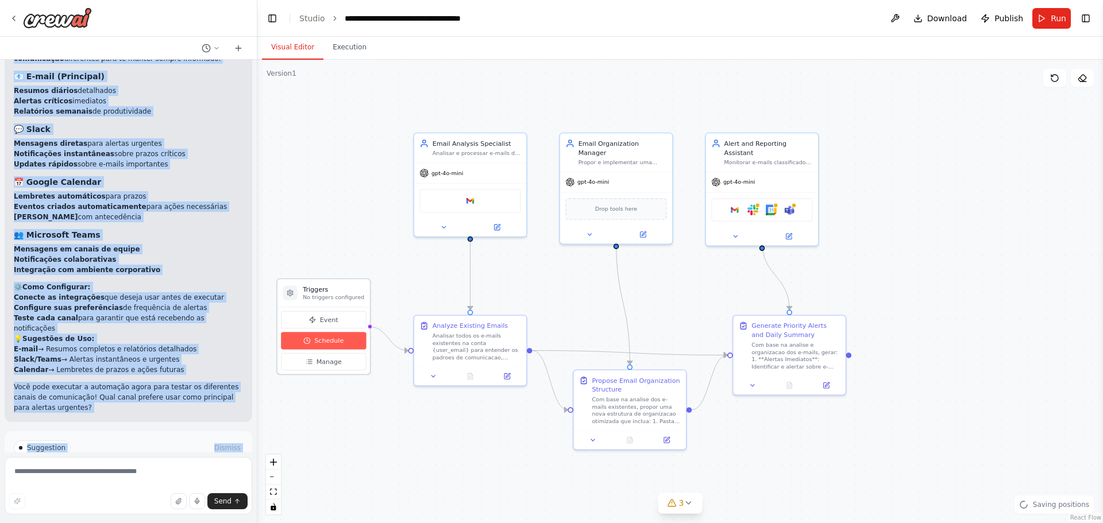
select select "*****"
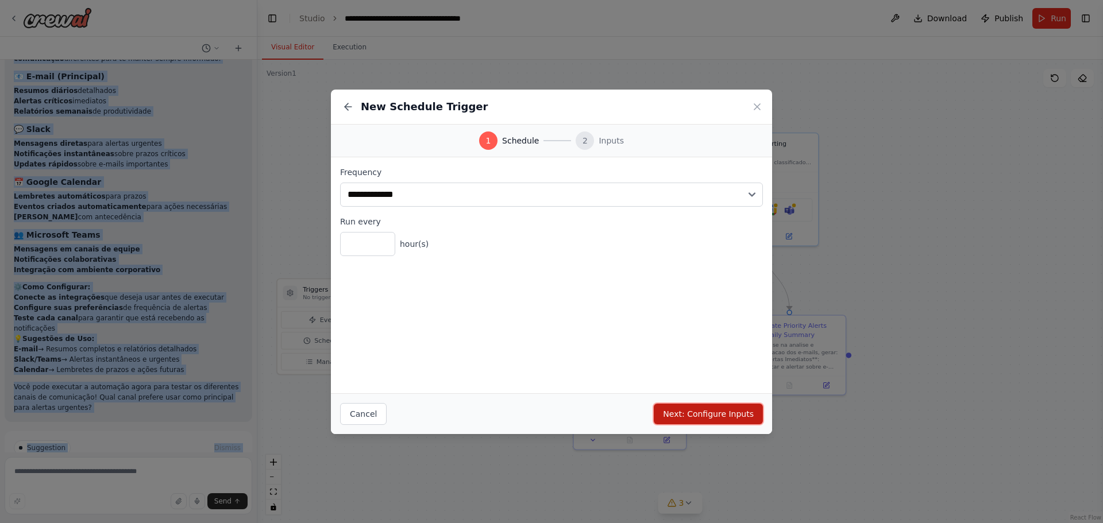
click at [688, 413] on button "Next: Configure Inputs" at bounding box center [708, 414] width 109 height 21
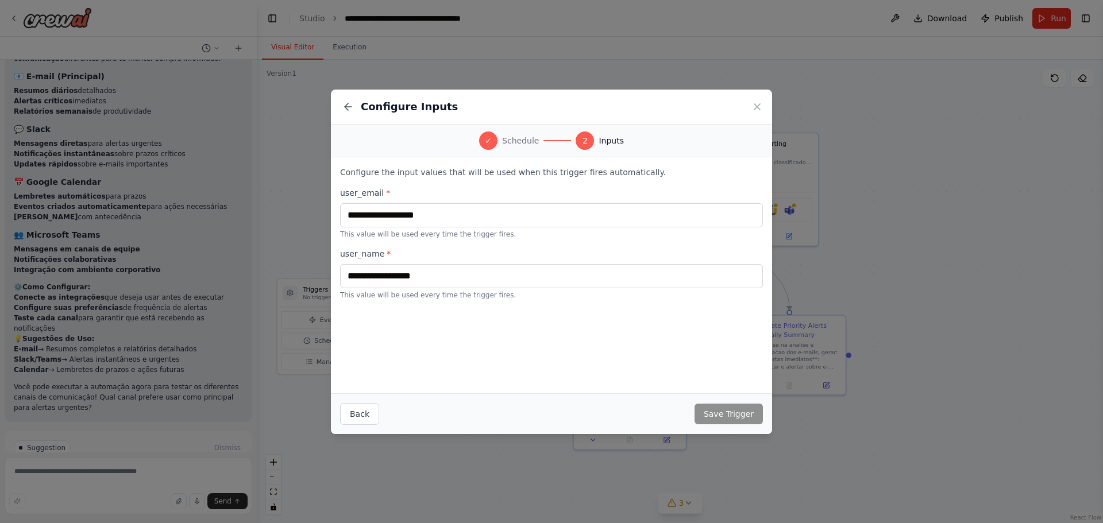
click at [148, 293] on div "Configure Inputs ✓ Schedule 2 Inputs Configure the input values that will be us…" at bounding box center [551, 261] width 1103 height 523
